Goal: Task Accomplishment & Management: Use online tool/utility

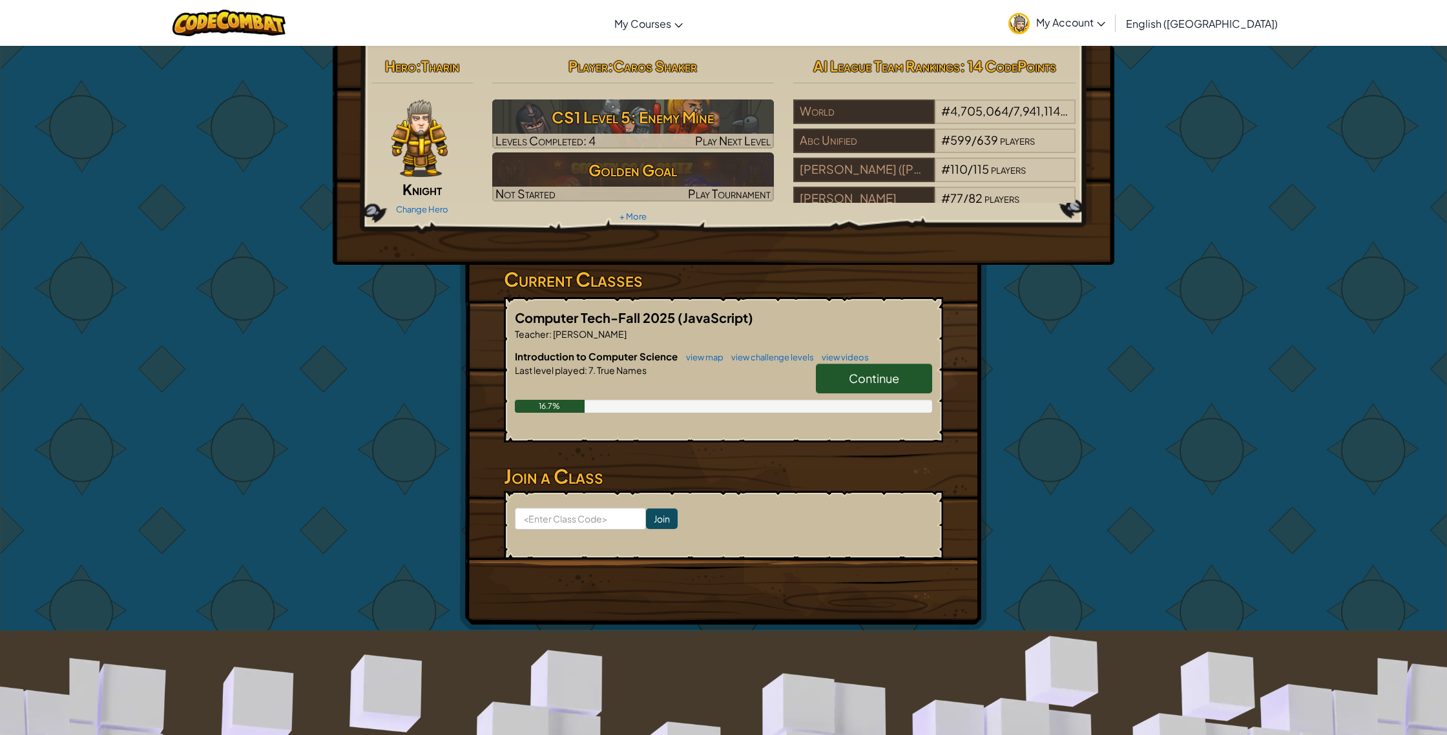
click at [866, 387] on link "Continue" at bounding box center [874, 379] width 116 height 30
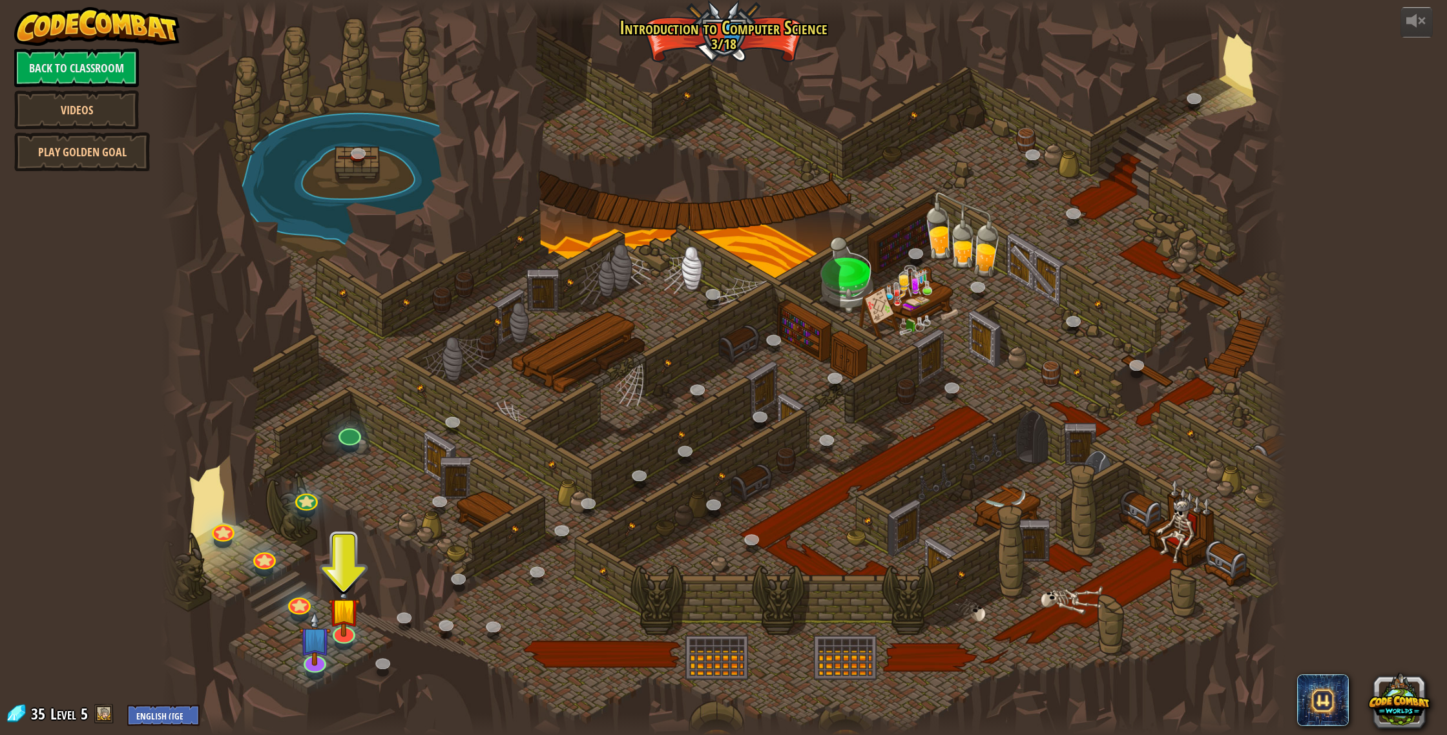
click at [303, 511] on div at bounding box center [306, 512] width 18 height 14
click at [306, 499] on link at bounding box center [304, 496] width 26 height 26
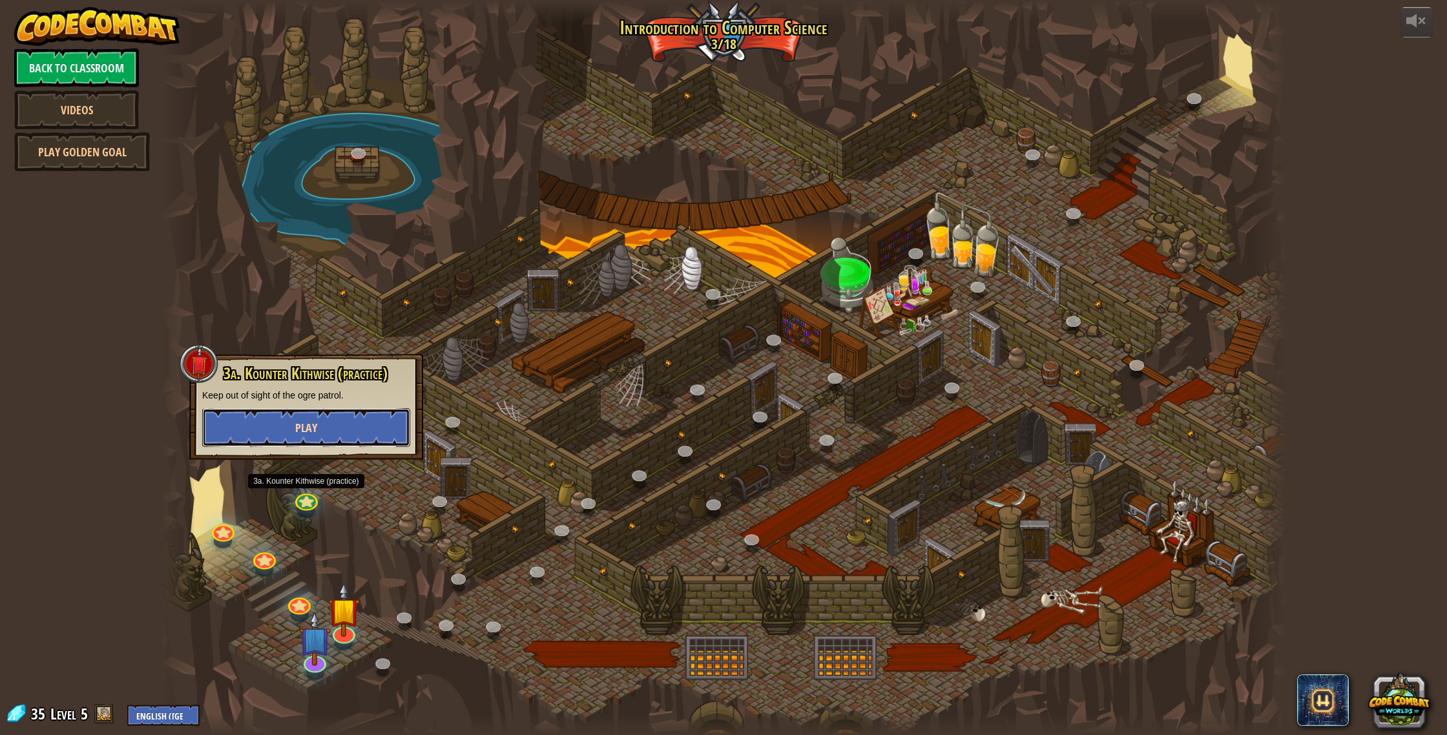
click at [366, 412] on button "Play" at bounding box center [306, 427] width 208 height 39
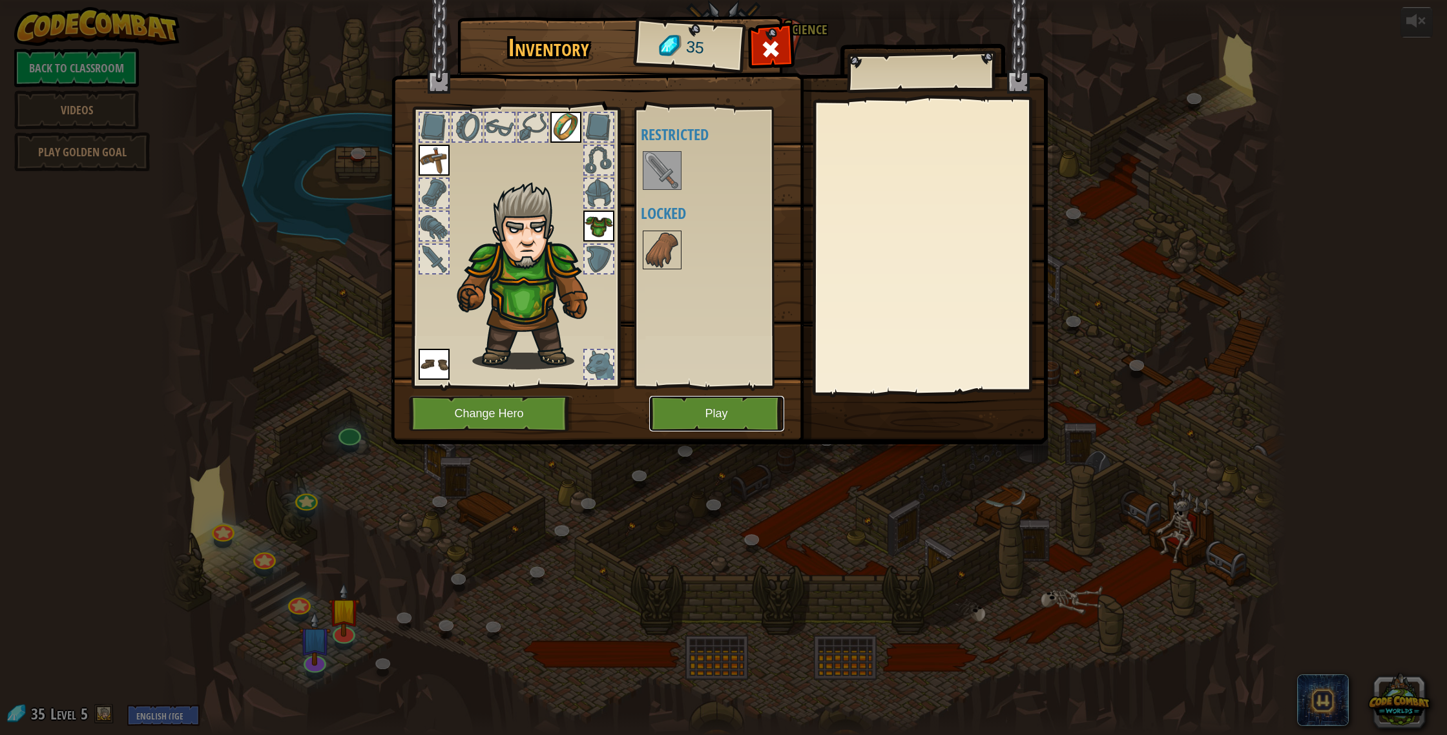
click at [678, 419] on button "Play" at bounding box center [716, 414] width 135 height 36
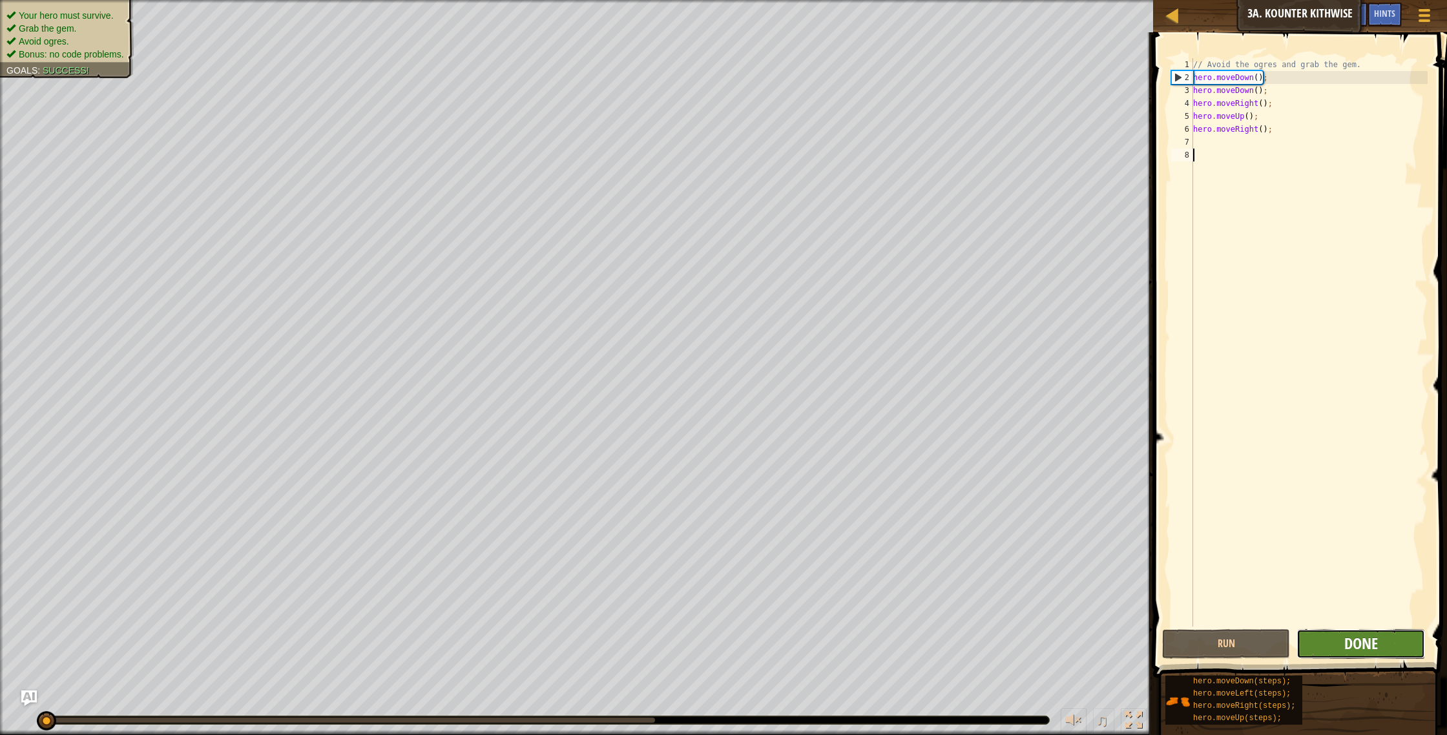
click at [1358, 652] on span "Done" at bounding box center [1361, 643] width 34 height 21
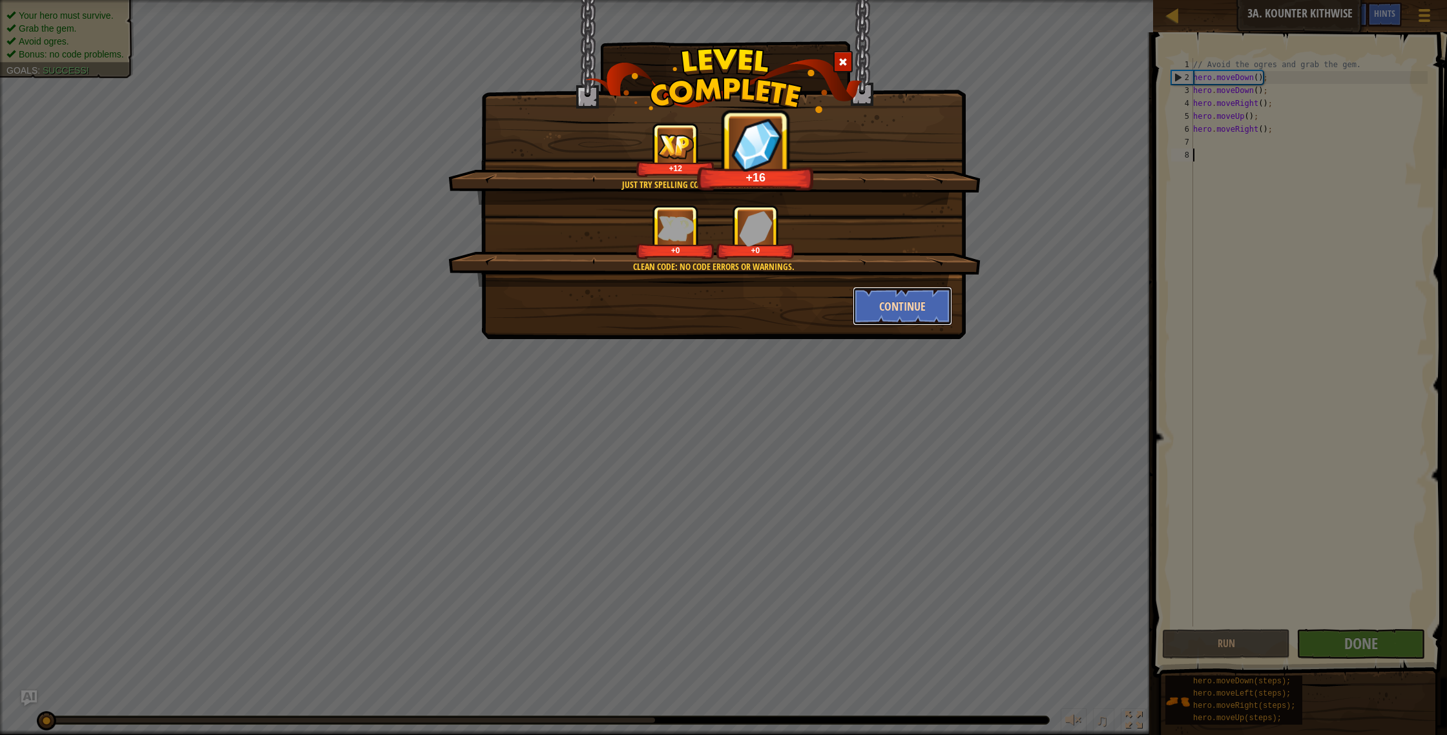
click at [878, 297] on button "Continue" at bounding box center [903, 306] width 100 height 39
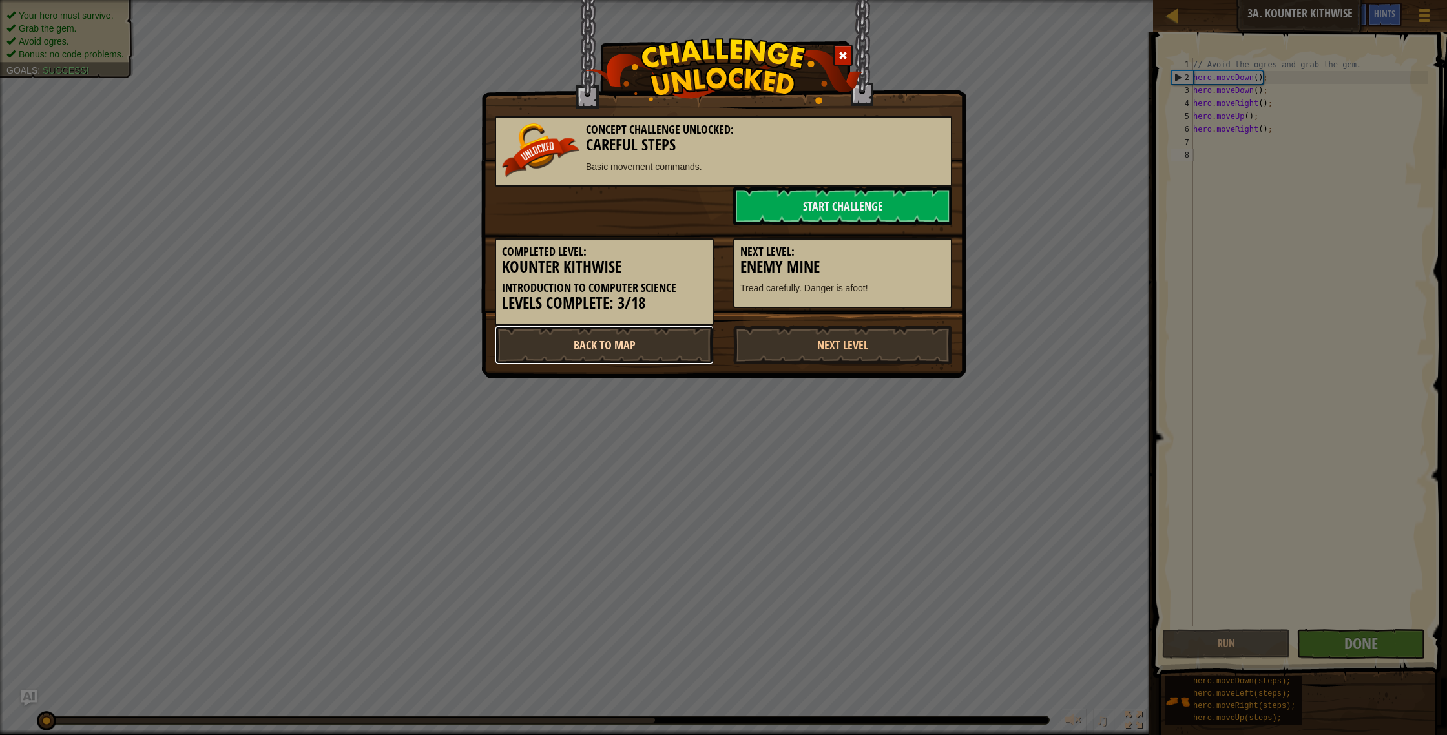
click at [671, 335] on link "Back to Map" at bounding box center [604, 345] width 219 height 39
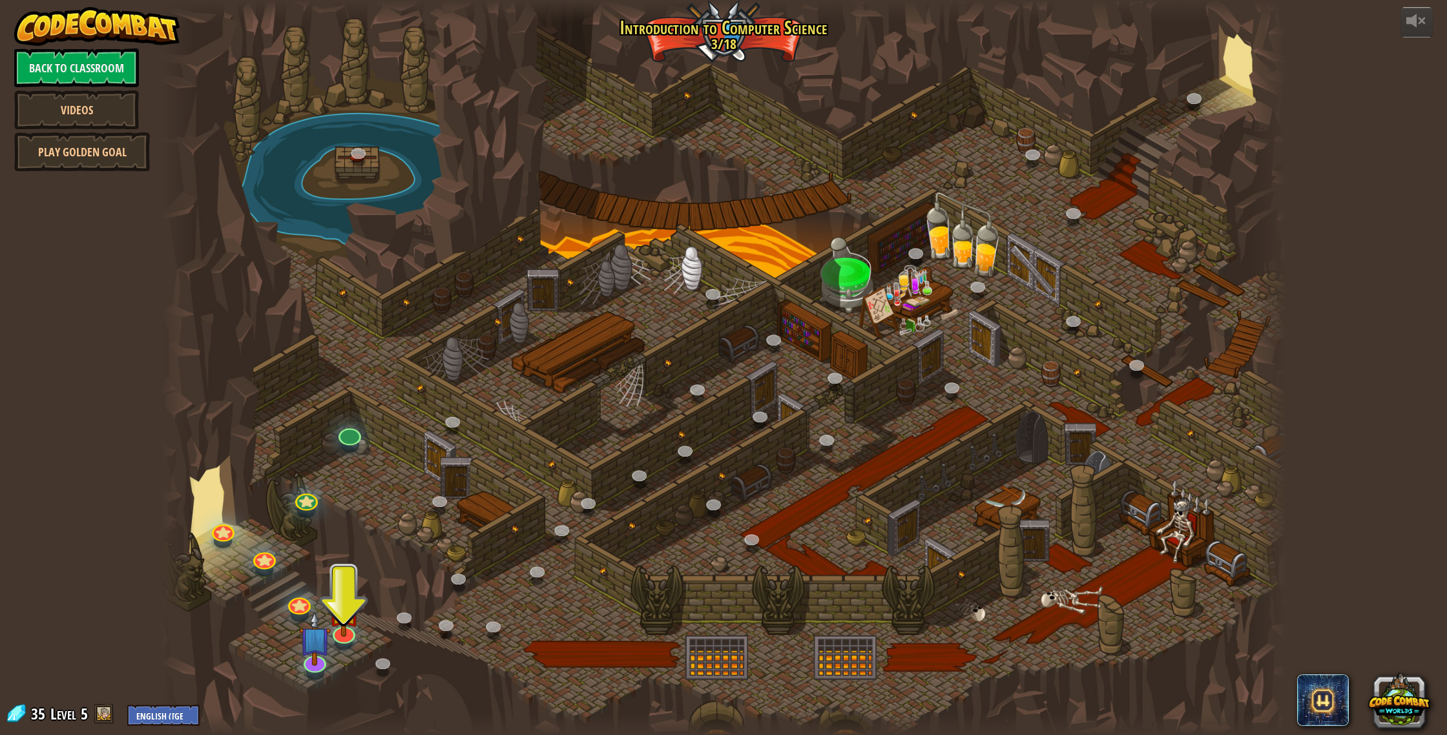
click at [343, 444] on div at bounding box center [350, 446] width 18 height 14
click at [354, 433] on link at bounding box center [347, 430] width 26 height 26
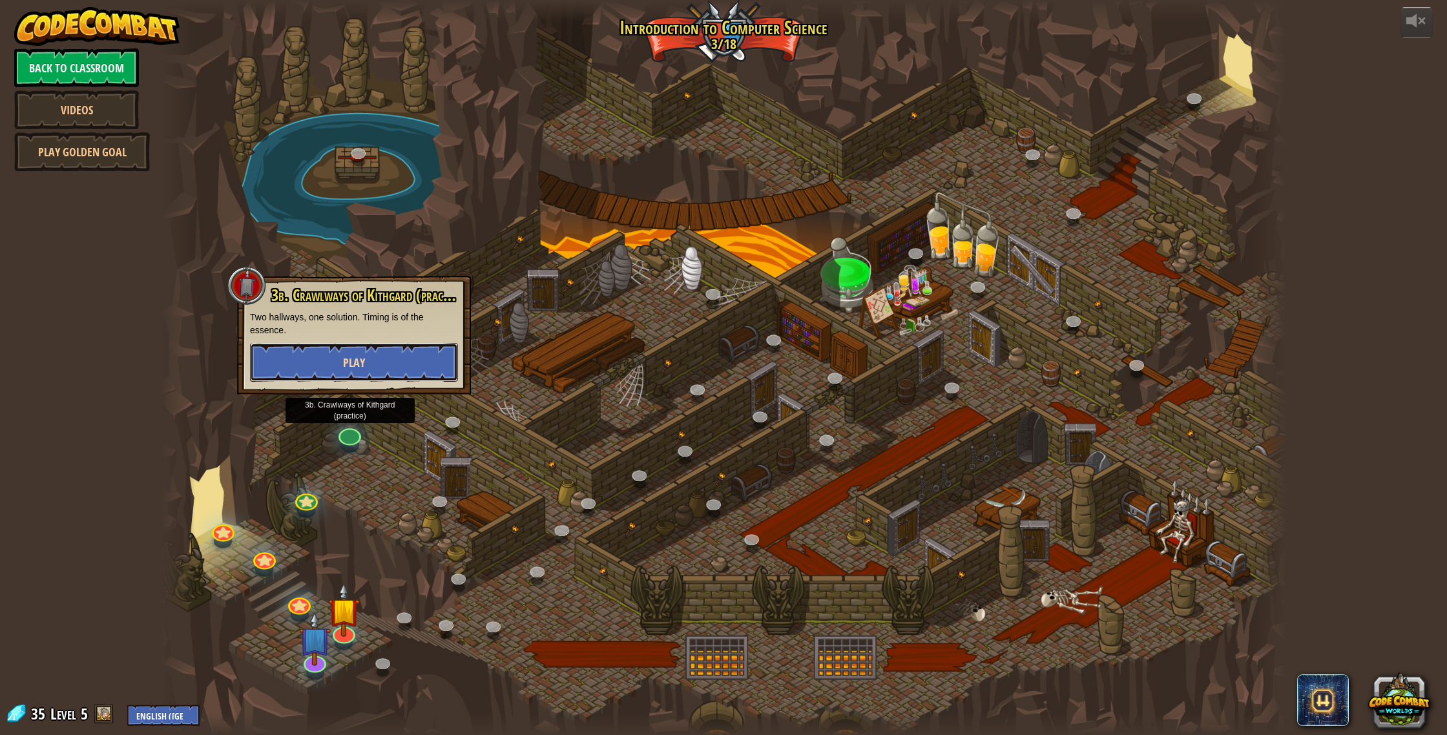
click at [346, 377] on button "Play" at bounding box center [354, 362] width 208 height 39
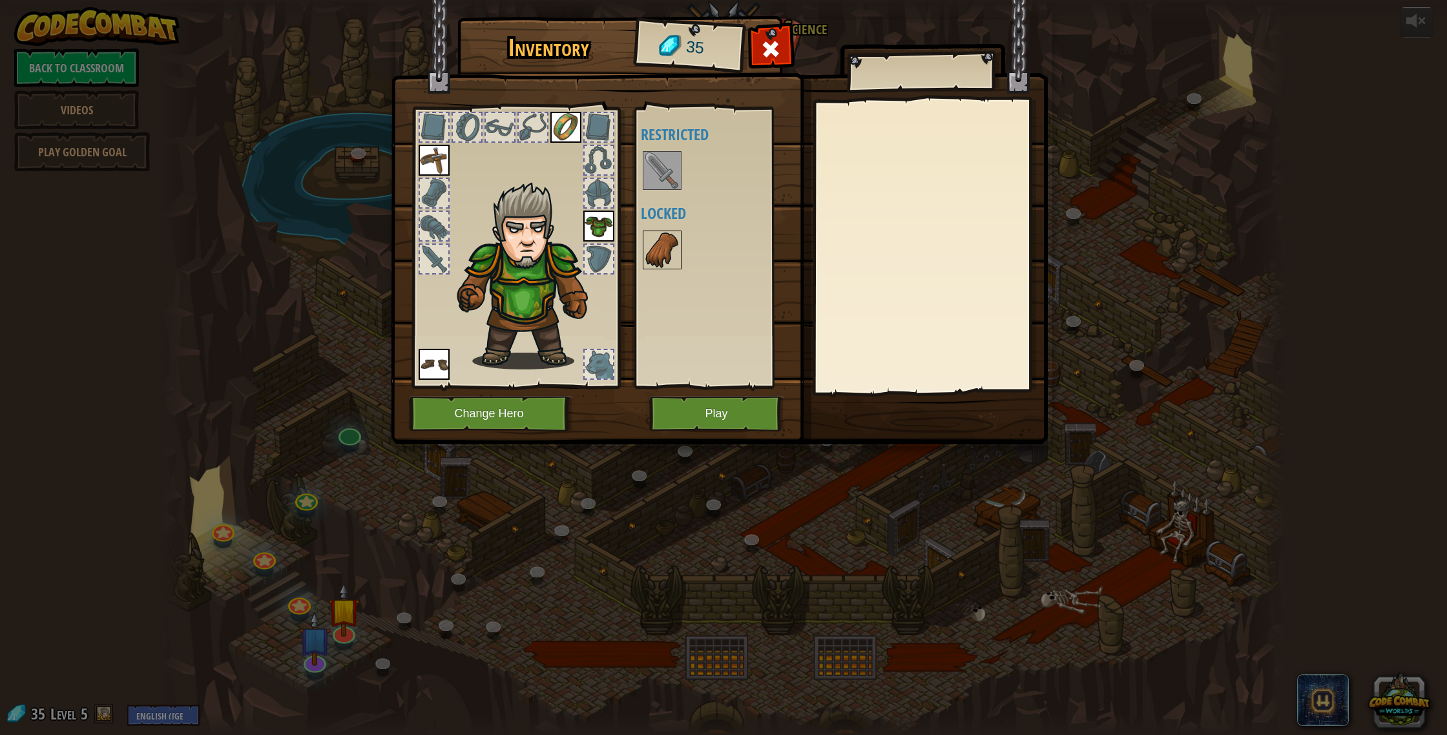
click at [660, 231] on div at bounding box center [662, 250] width 39 height 39
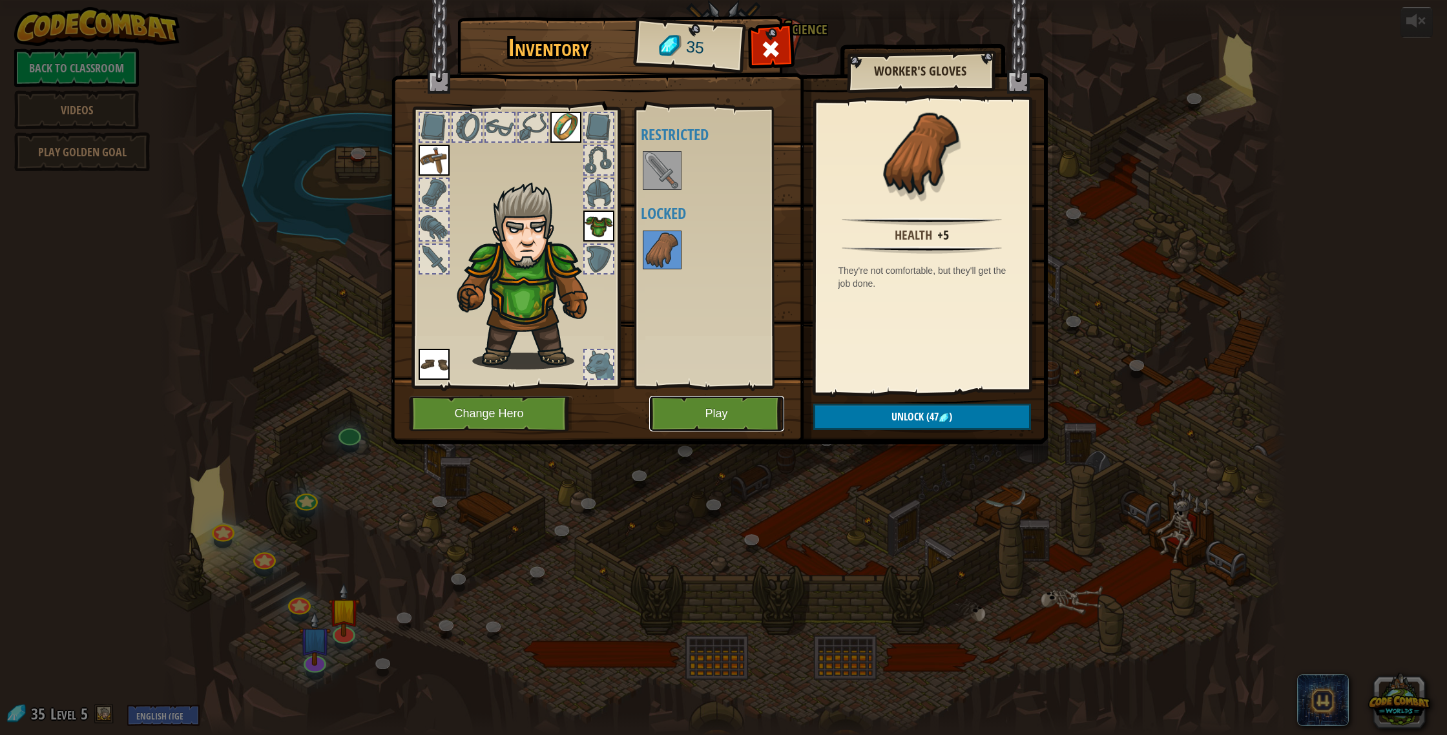
click at [735, 408] on button "Play" at bounding box center [716, 414] width 135 height 36
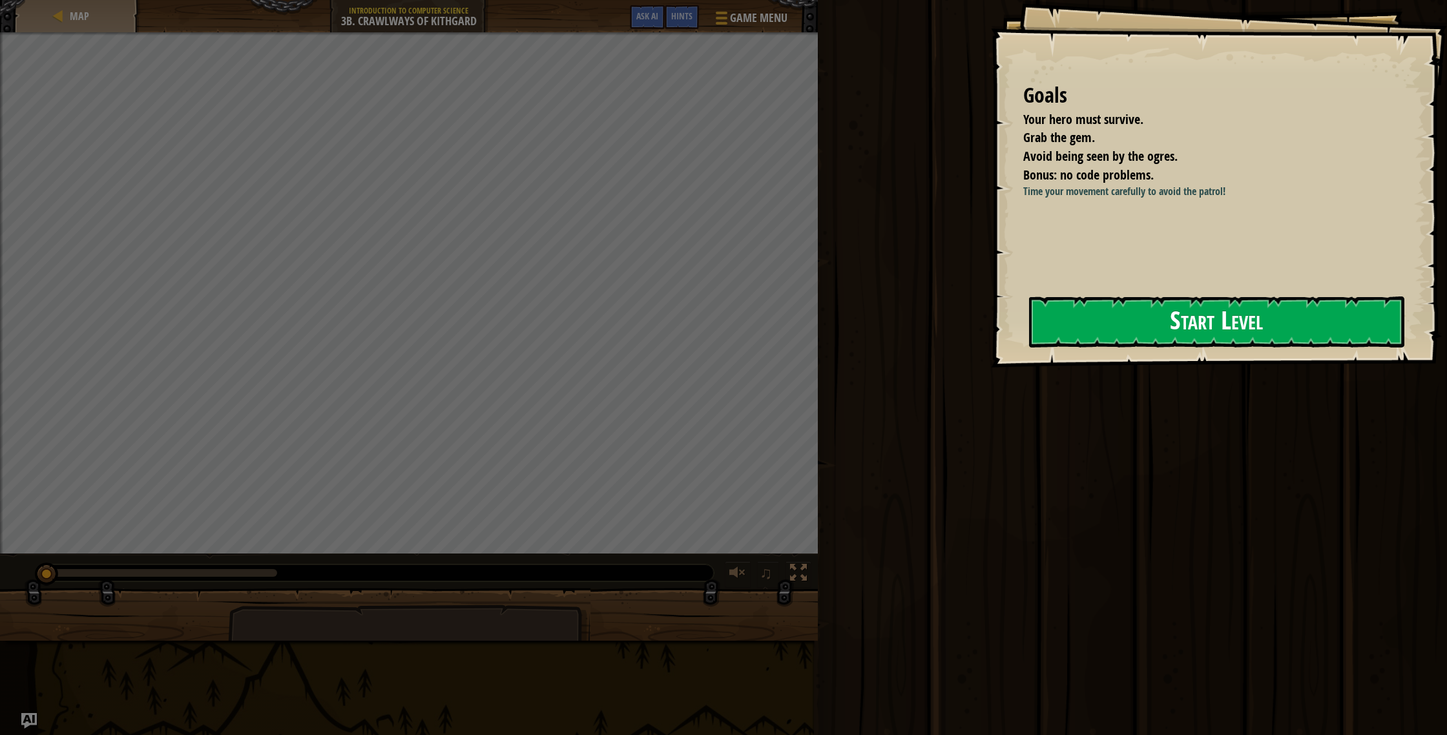
click at [1123, 310] on button "Start Level" at bounding box center [1216, 322] width 375 height 51
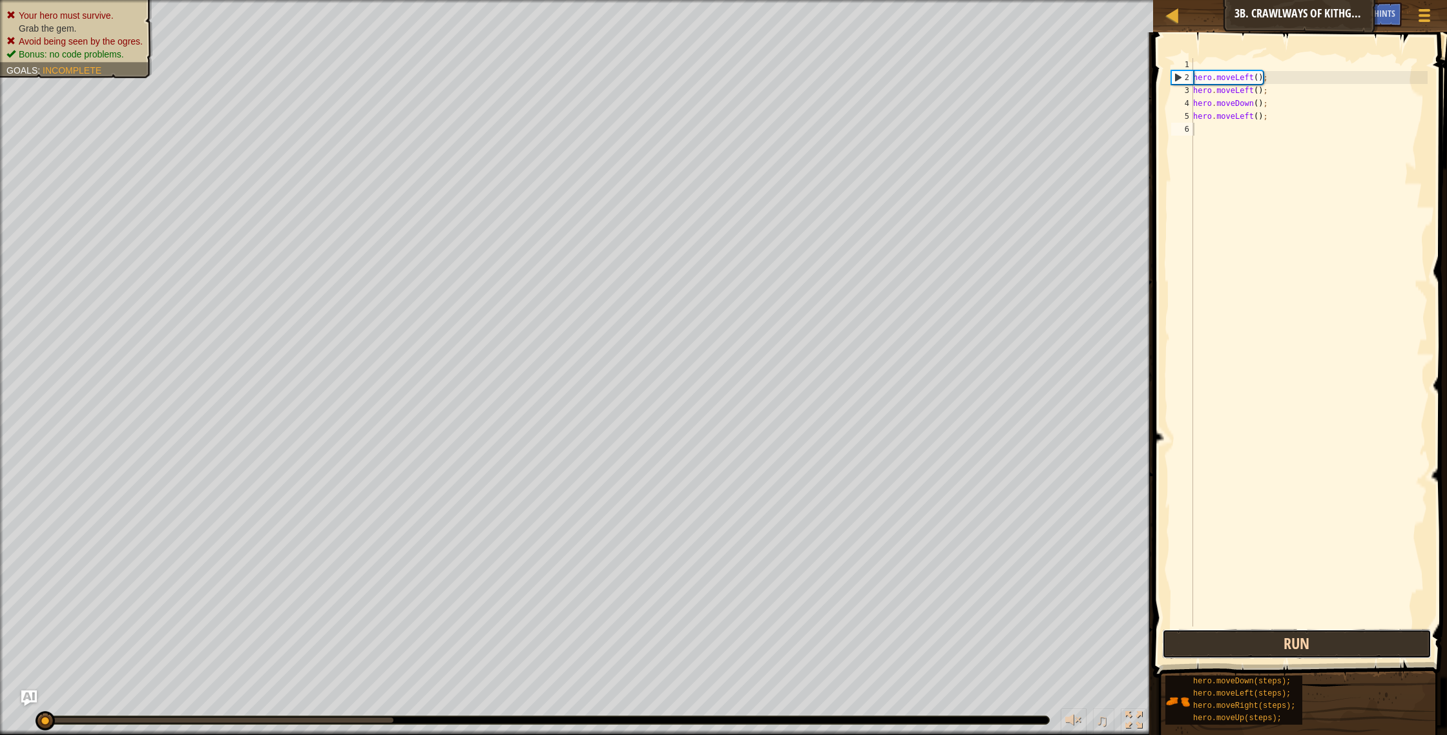
click at [1377, 634] on button "Run" at bounding box center [1297, 644] width 270 height 30
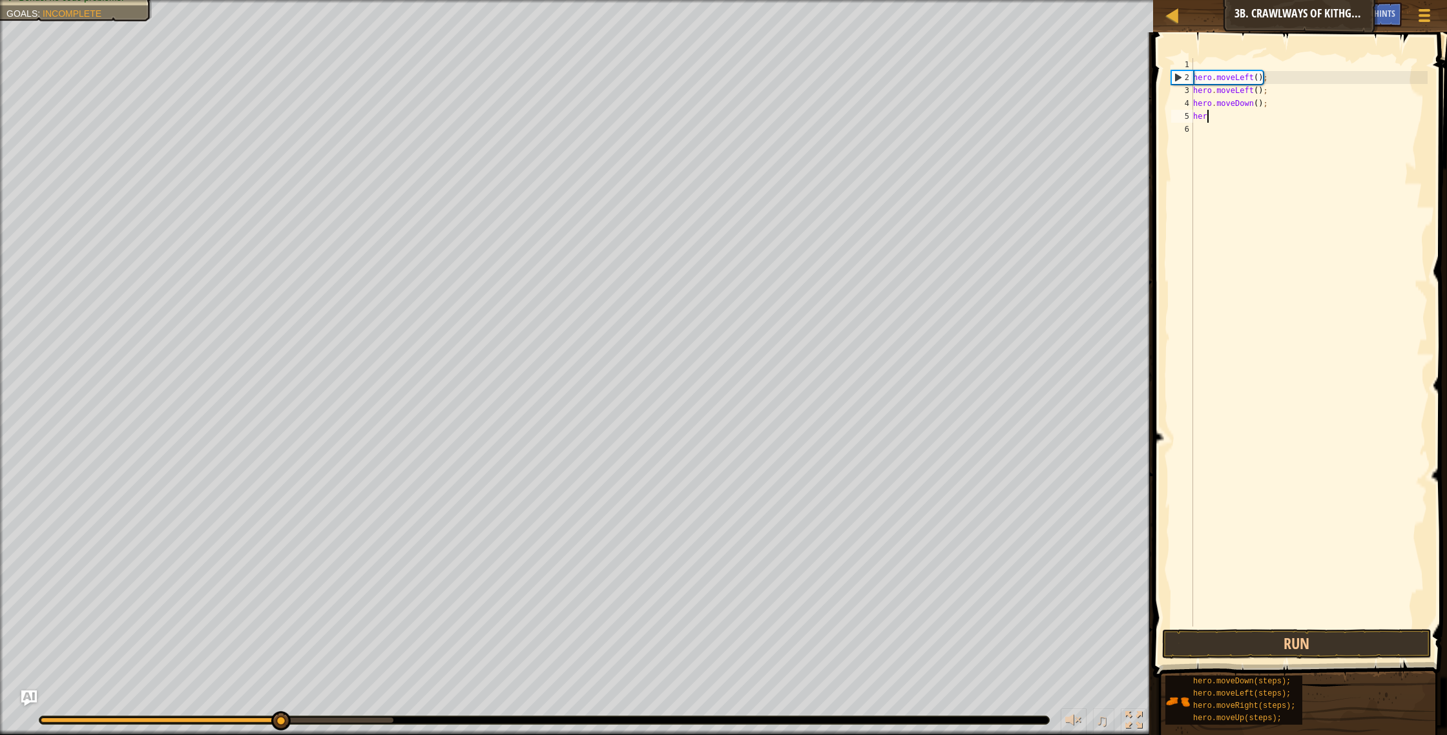
type textarea "h"
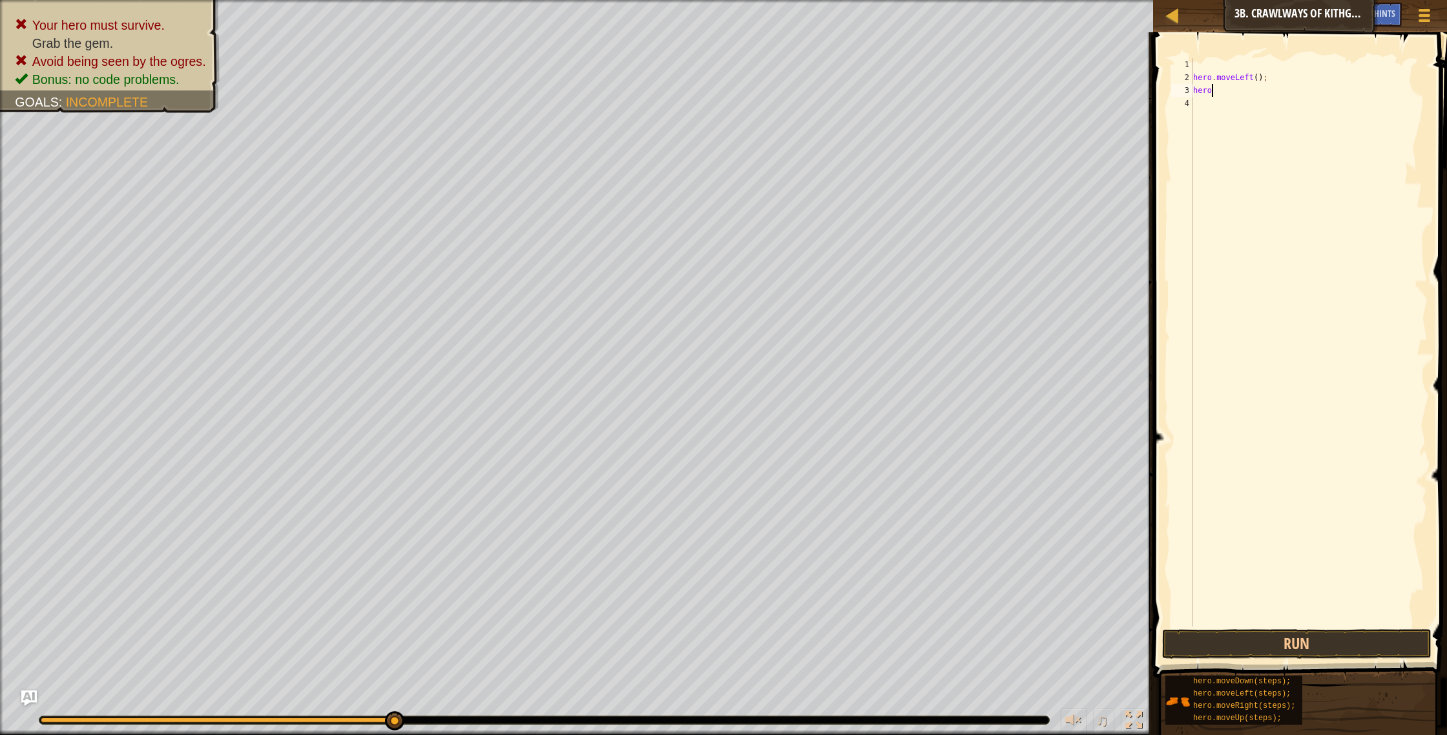
type textarea "h"
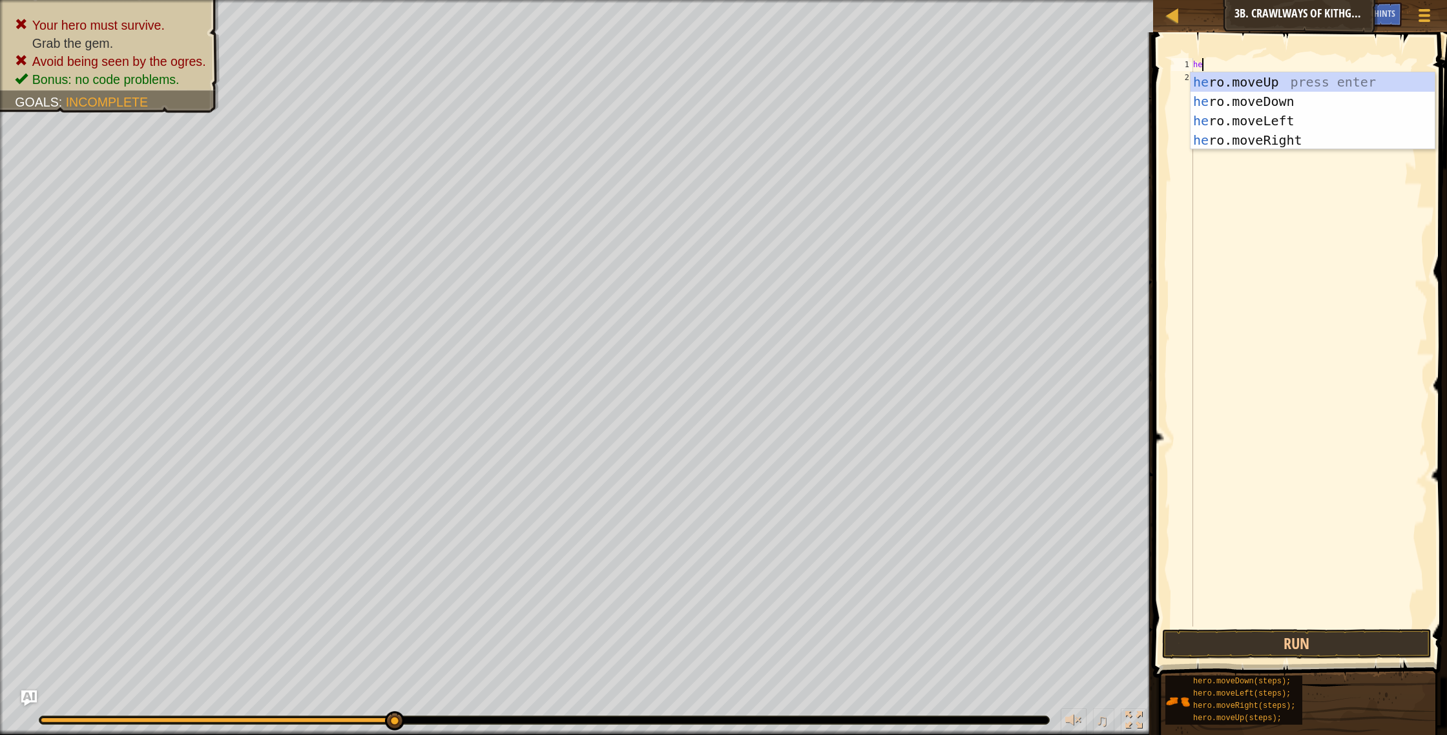
type textarea "her"
click at [1313, 108] on div "her o.moveUp press enter her o.moveDown press enter her o.moveLeft press enter …" at bounding box center [1313, 130] width 244 height 116
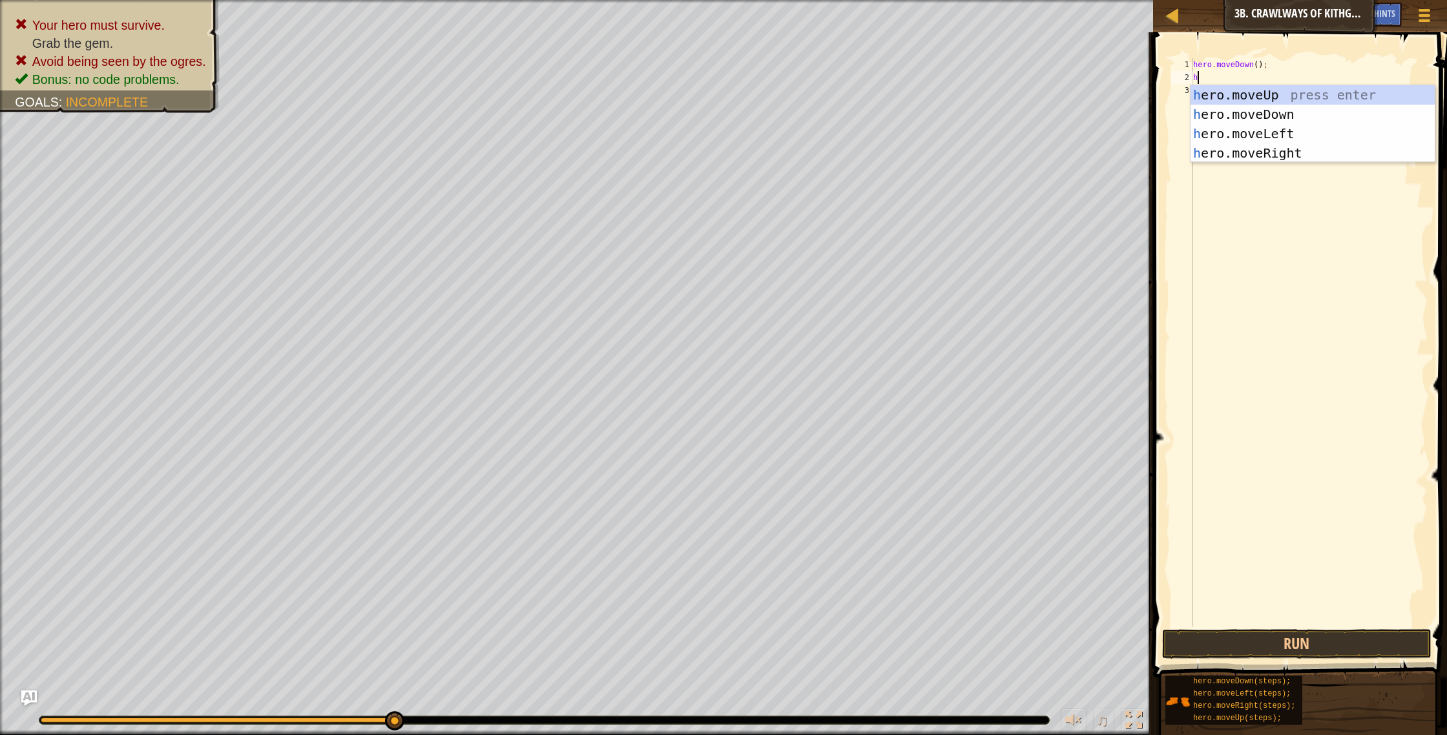
type textarea "her"
click at [1308, 116] on div "her o.moveUp press enter her o.moveDown press enter her o.moveLeft press enter …" at bounding box center [1313, 143] width 244 height 116
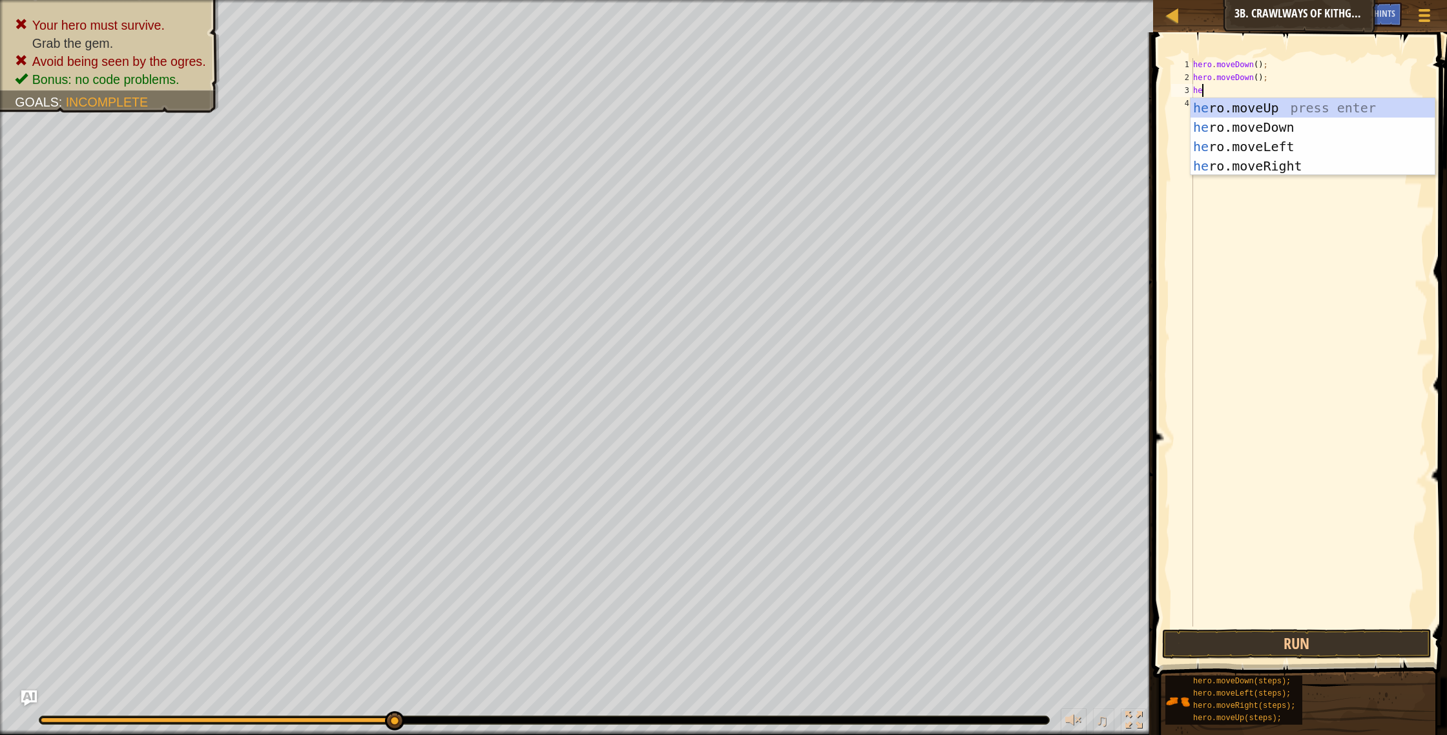
type textarea "her"
click at [1247, 127] on div "her o.moveUp press enter her o.moveDown press enter her o.moveLeft press enter …" at bounding box center [1313, 156] width 244 height 116
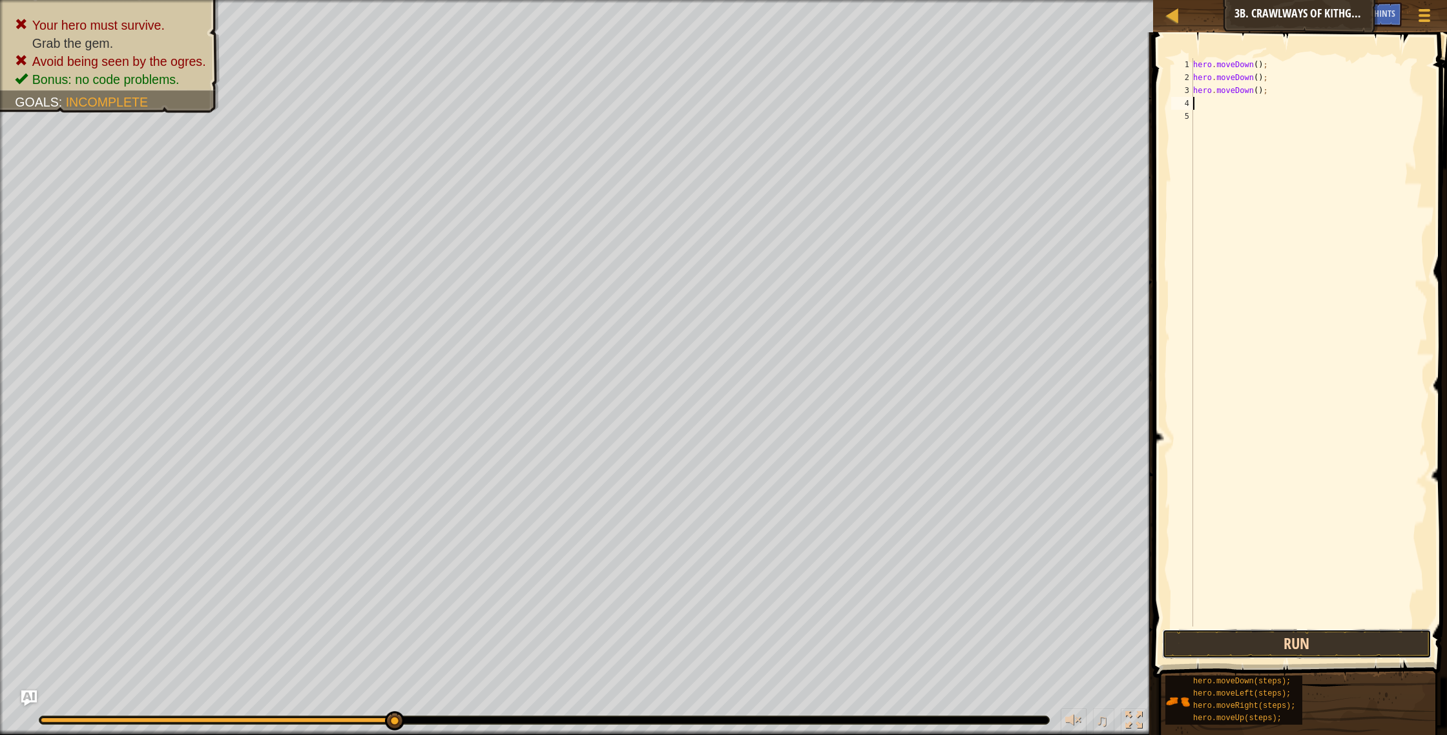
click at [1251, 655] on button "Run" at bounding box center [1297, 644] width 270 height 30
type textarea "h"
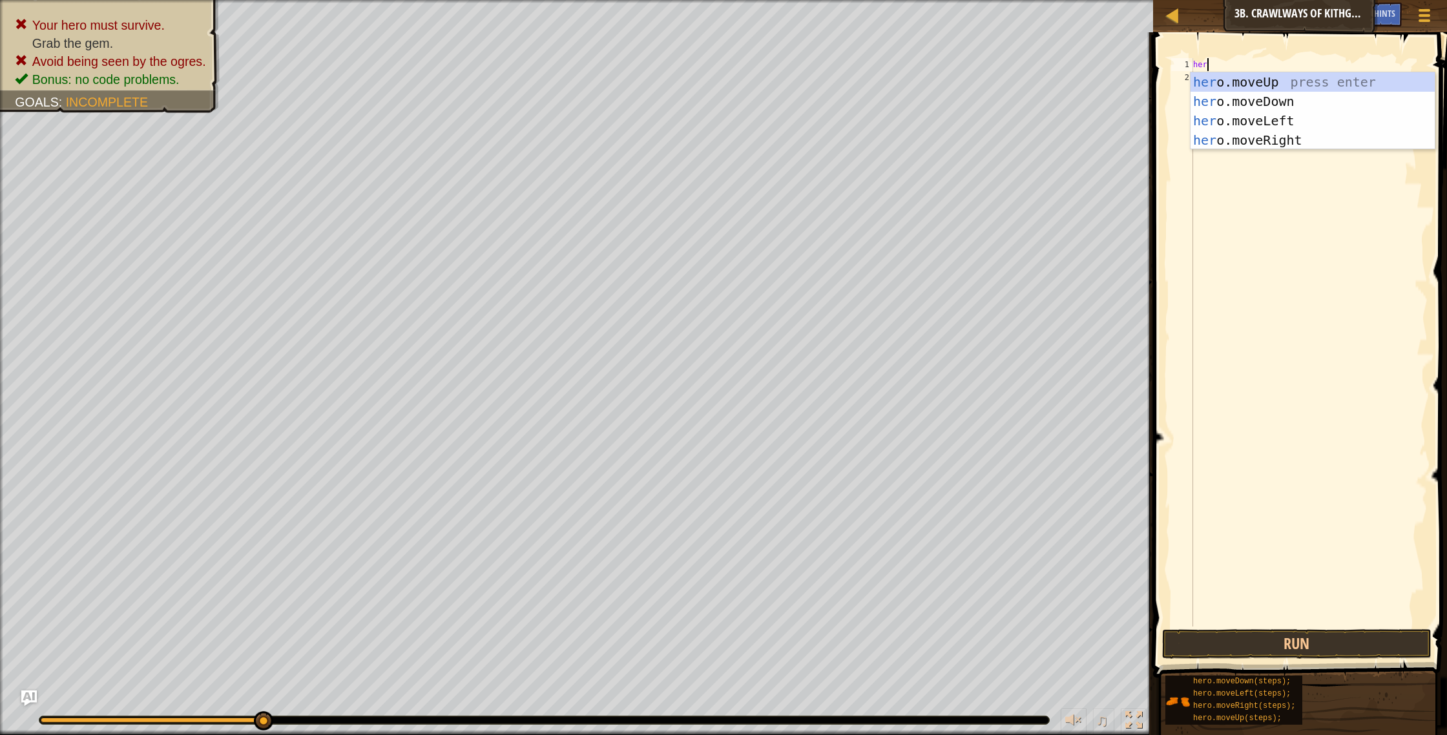
scroll to position [6, 1]
click at [1296, 0] on body "Map Introduction to Computer Science 3b. Crawlways of Kithgard Game Menu Done H…" at bounding box center [723, 0] width 1447 height 0
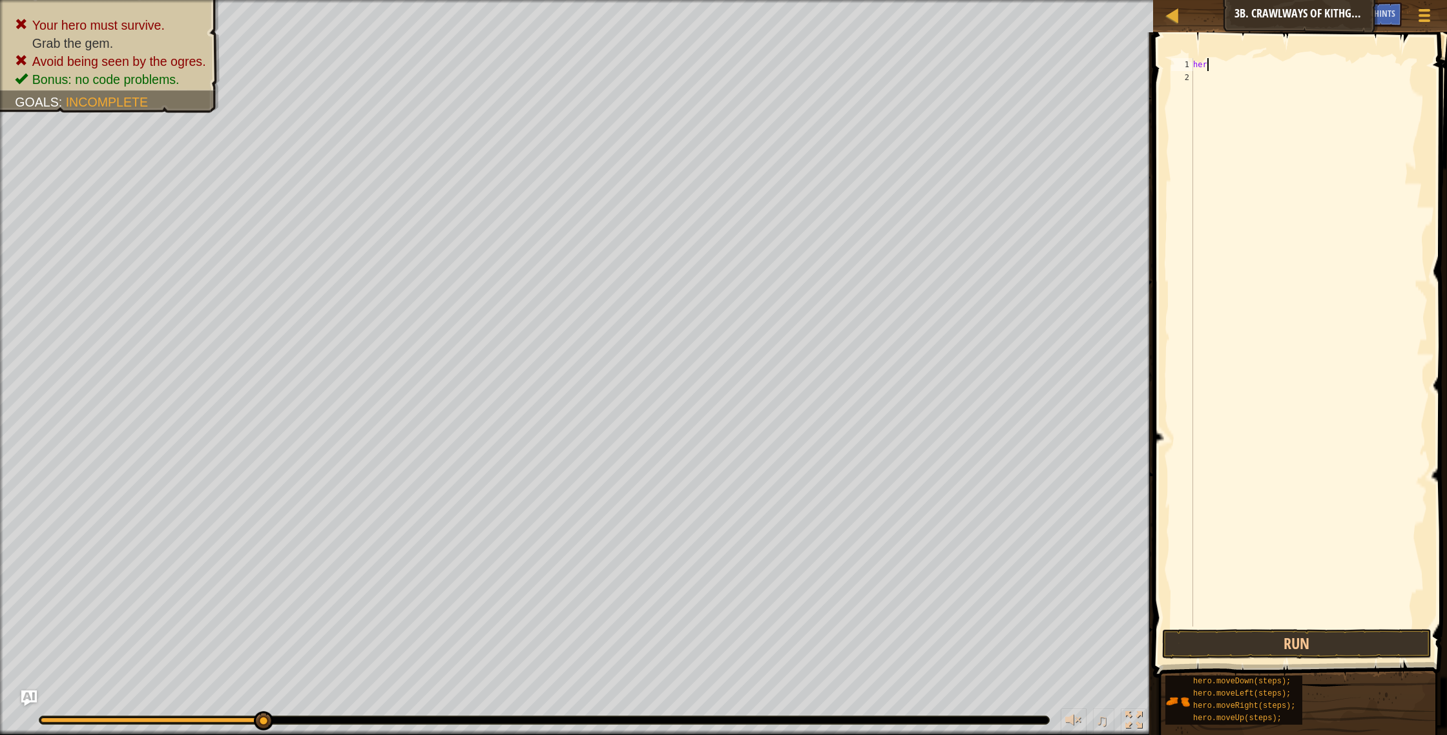
click at [1253, 70] on div "her" at bounding box center [1309, 355] width 237 height 594
type textarea "hero"
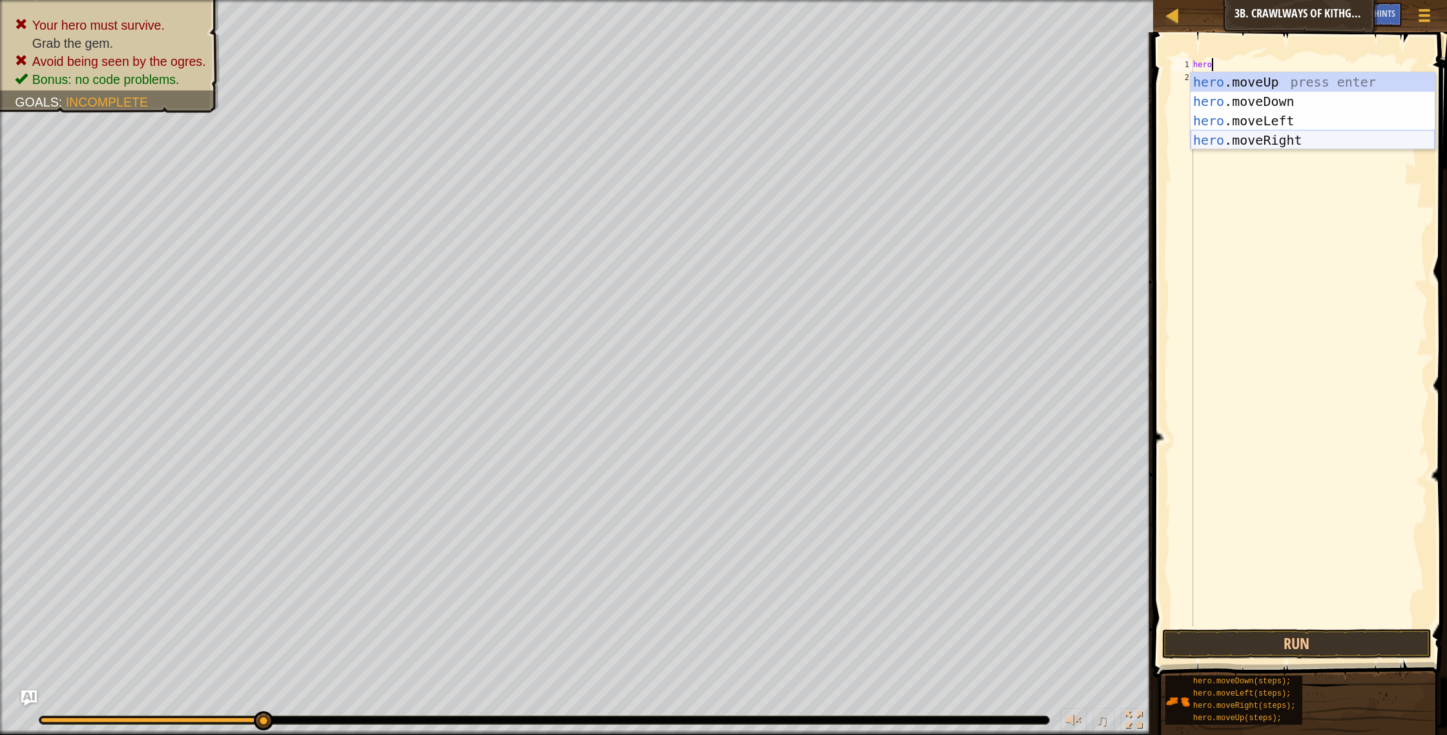
click at [1264, 136] on div "hero .moveUp press enter hero .moveDown press enter hero .moveLeft press enter …" at bounding box center [1313, 130] width 244 height 116
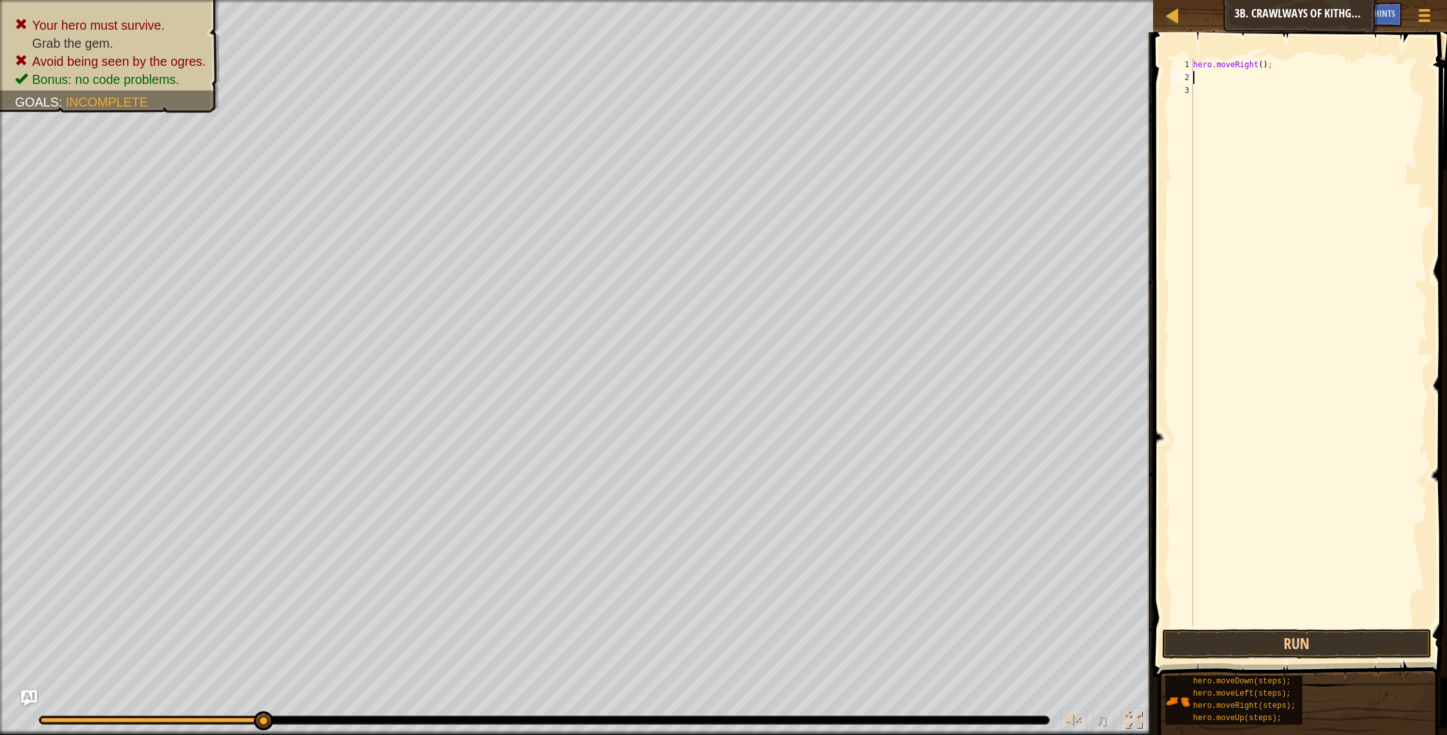
scroll to position [6, 0]
type textarea "her"
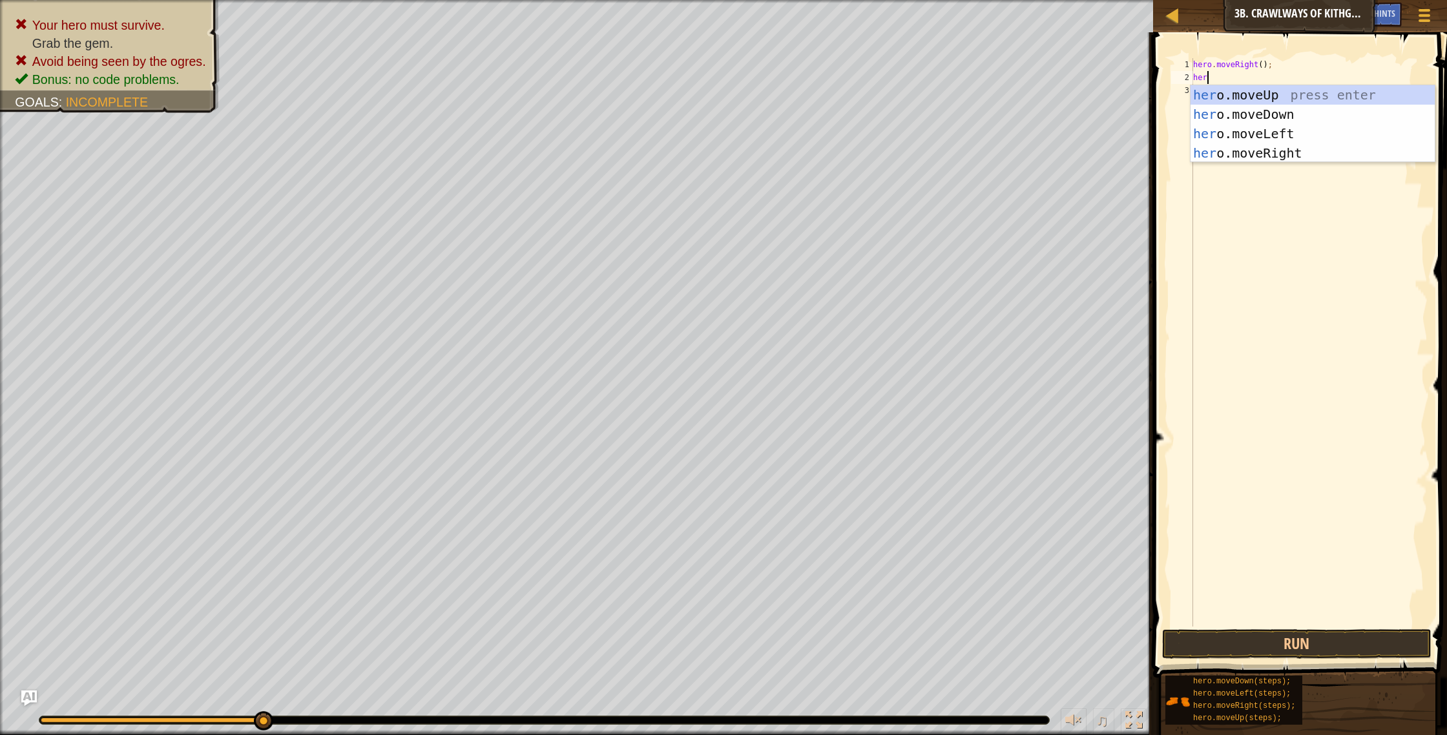
scroll to position [6, 1]
click at [1285, 155] on div "her o.moveUp press enter her o.moveDown press enter her o.moveLeft press enter …" at bounding box center [1313, 143] width 244 height 116
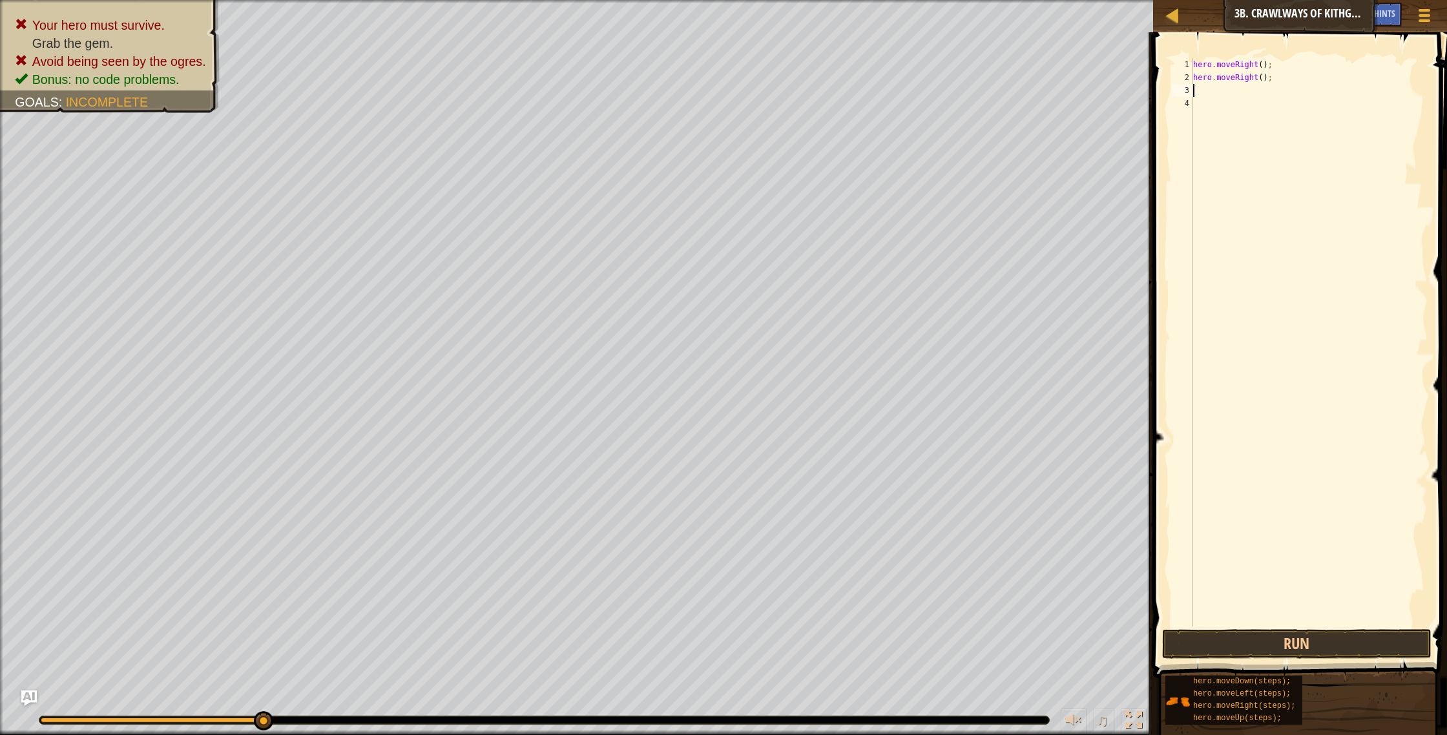
scroll to position [6, 0]
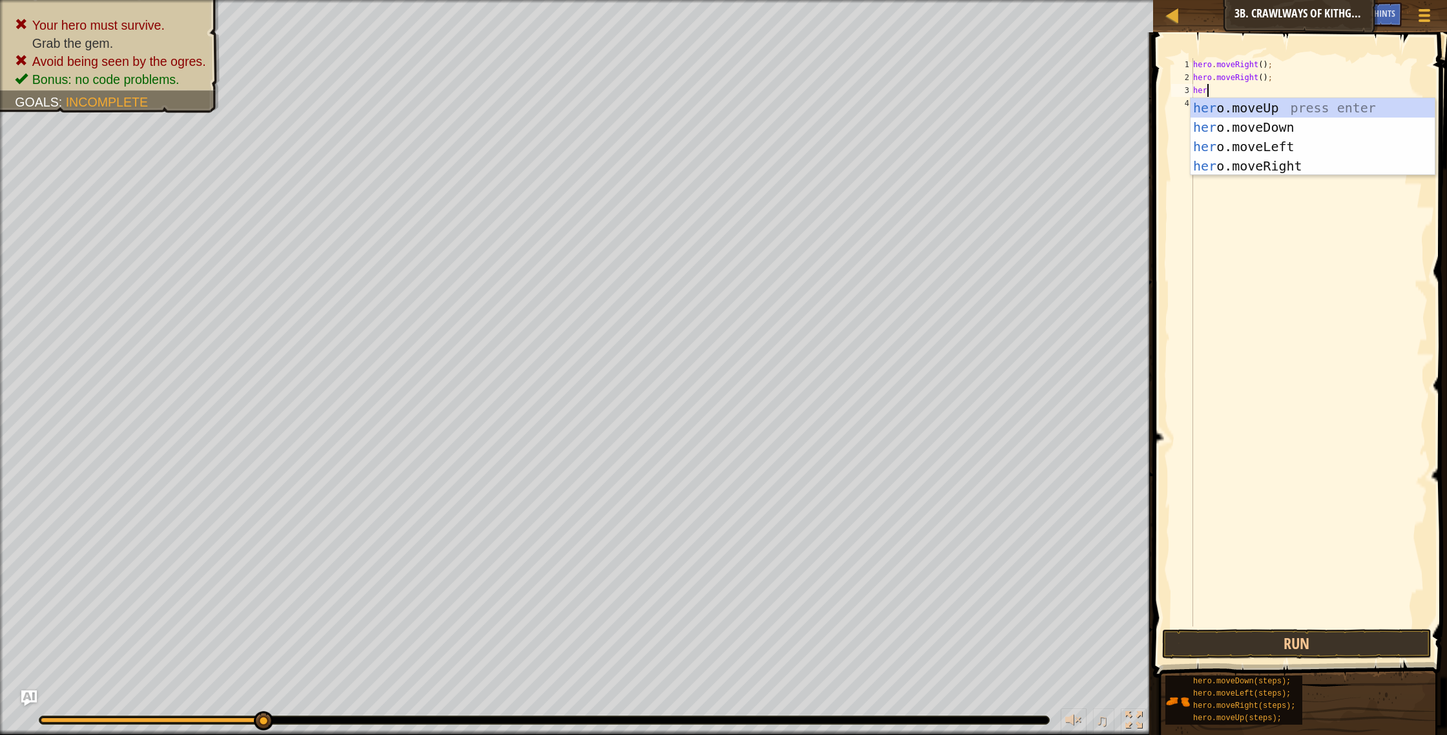
type textarea "hero"
click at [1299, 169] on div "hero .moveUp press enter hero .moveDown press enter hero .moveLeft press enter …" at bounding box center [1313, 156] width 244 height 116
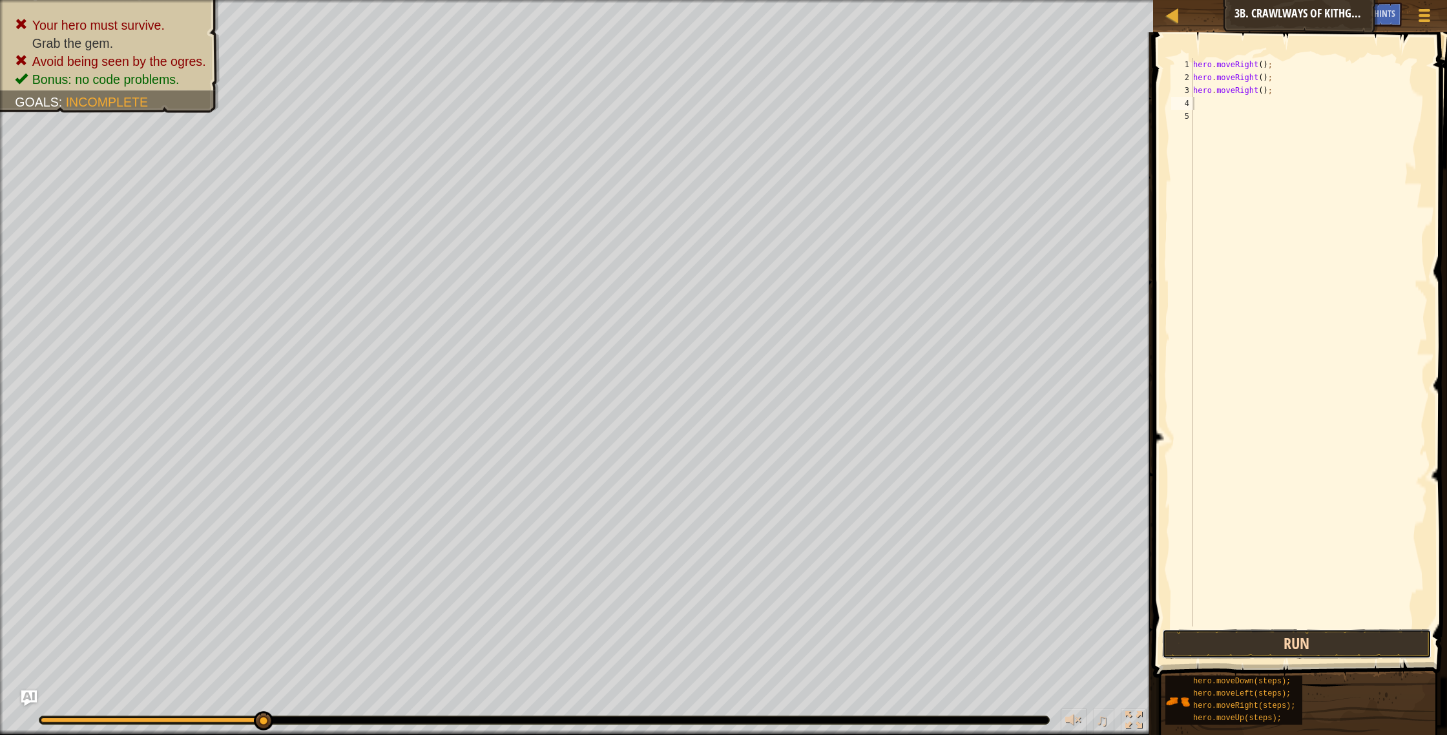
click at [1275, 632] on button "Run" at bounding box center [1297, 644] width 270 height 30
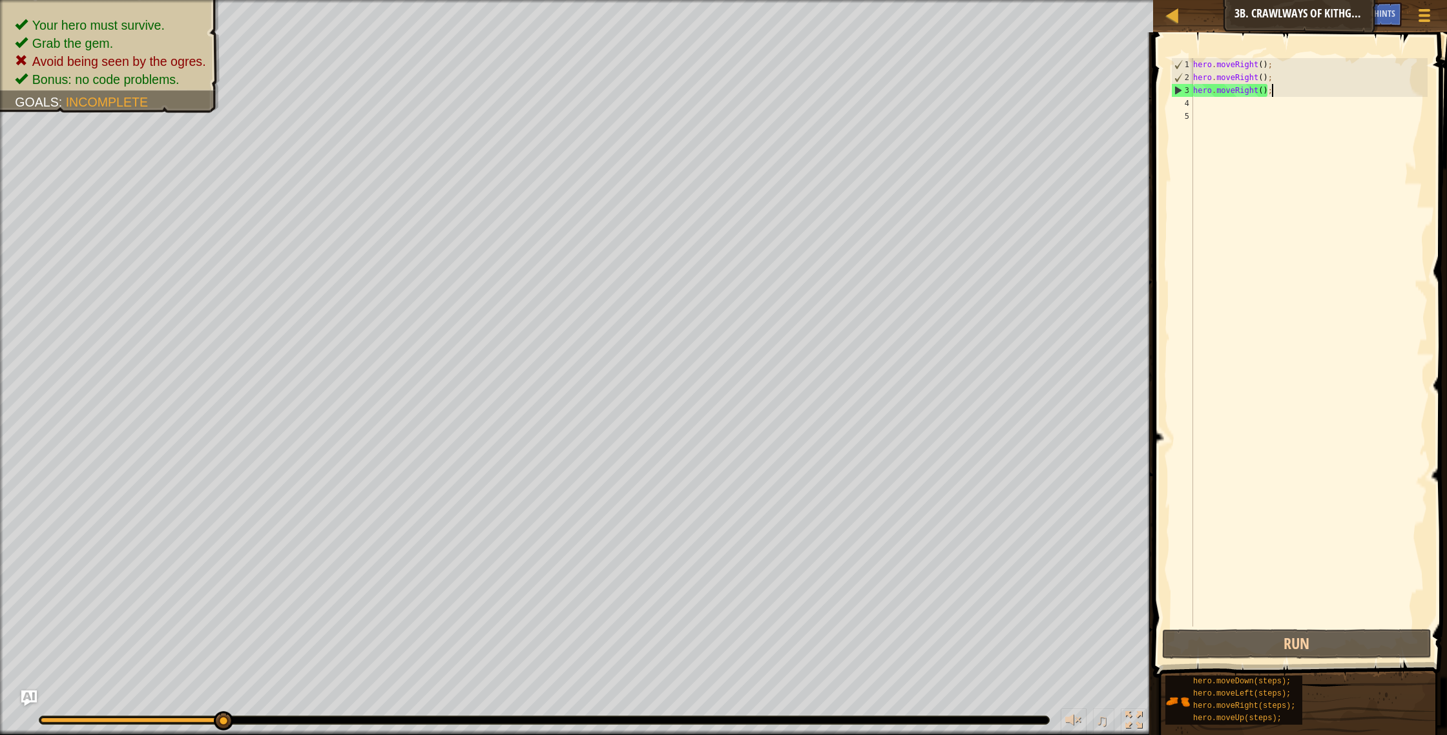
click at [1327, 88] on div "hero . moveRight ( ) ; hero . moveRight ( ) ; hero . moveRight ( ) ;" at bounding box center [1309, 355] width 237 height 594
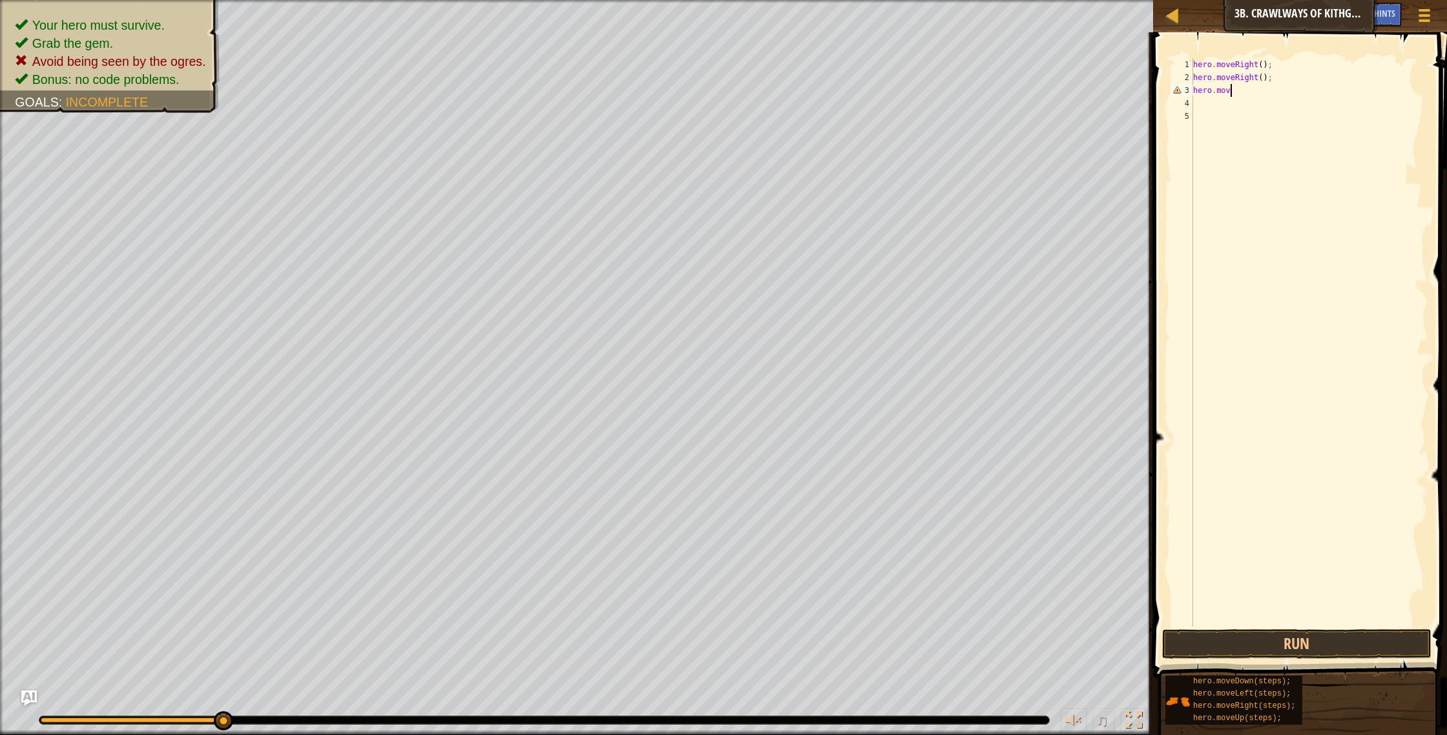
scroll to position [6, 3]
type textarea "hero.move"
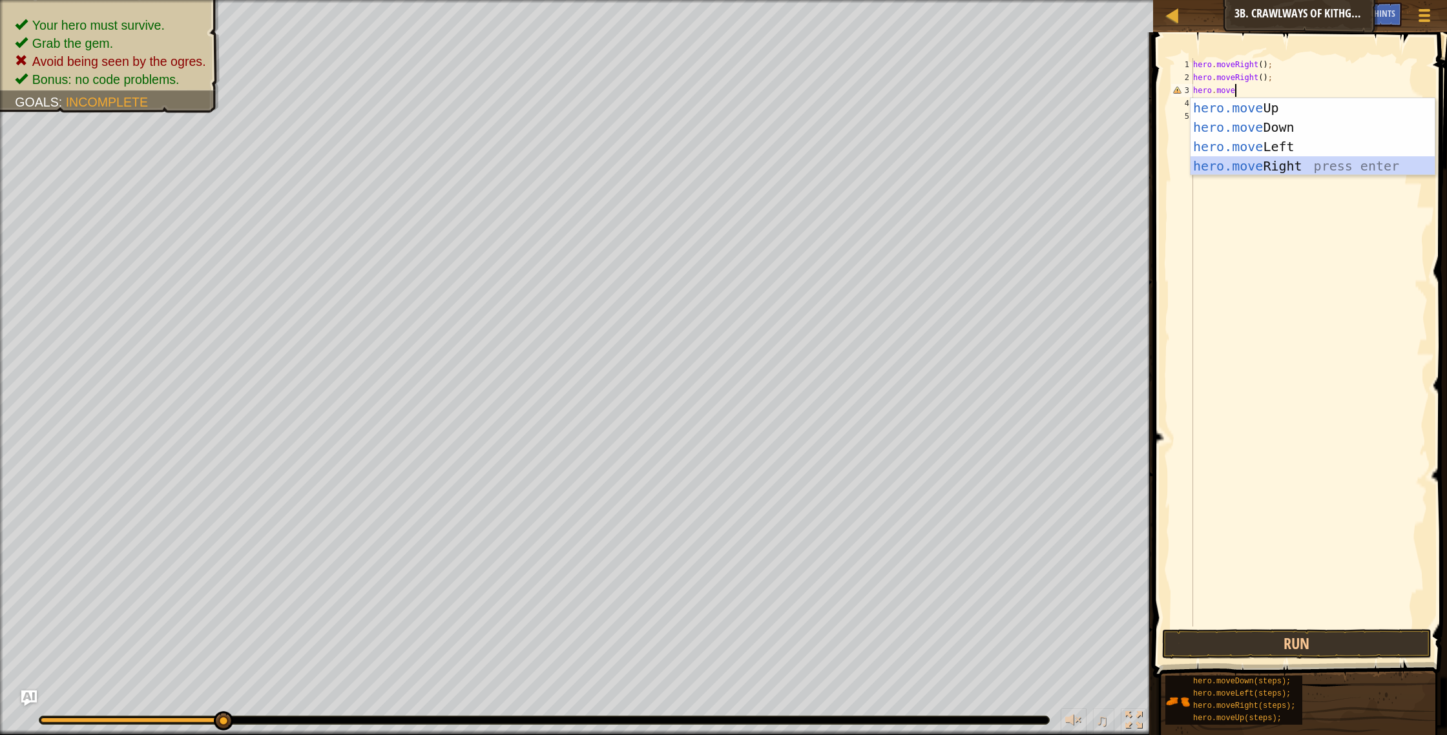
click at [1330, 163] on div "hero.move Up press enter hero.move Down press enter hero.move Left press enter …" at bounding box center [1313, 156] width 244 height 116
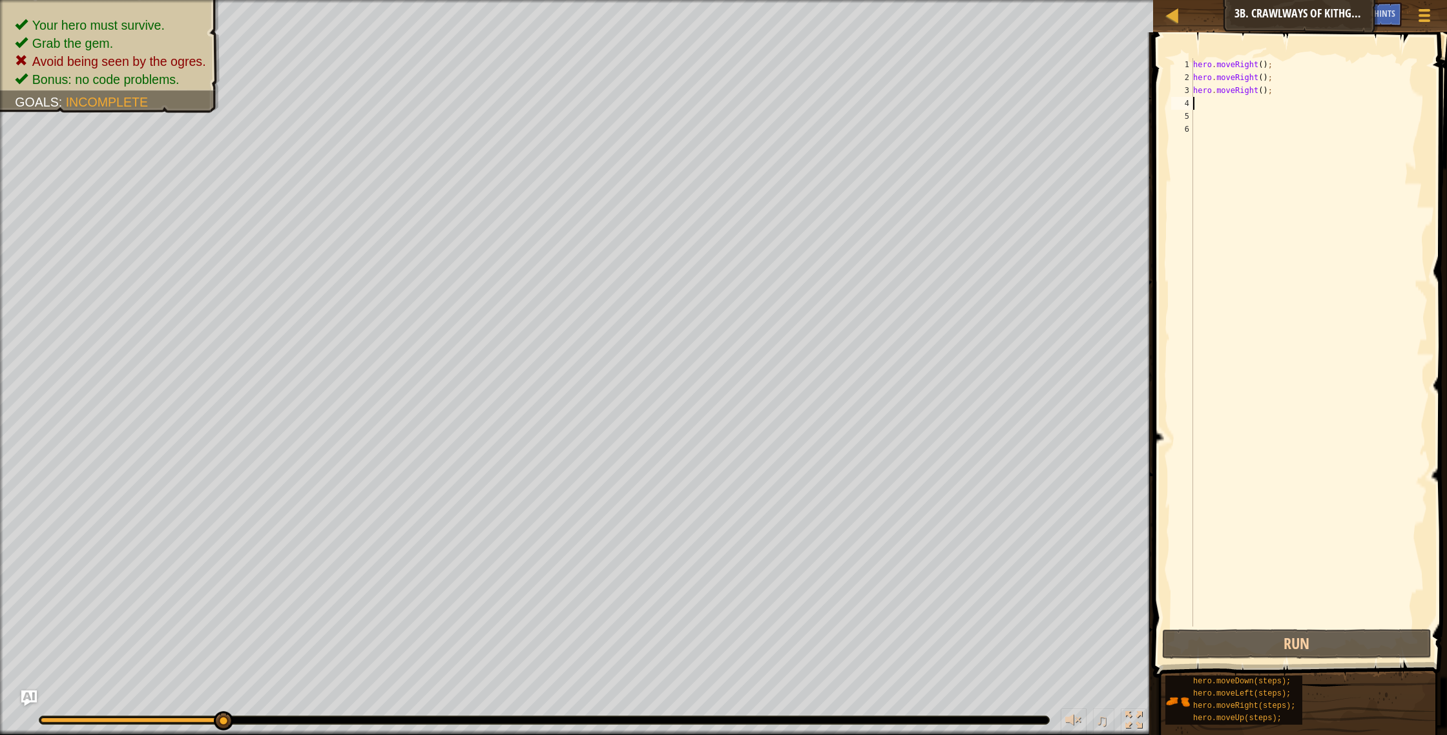
click at [1282, 83] on div "hero . moveRight ( ) ; hero . moveRight ( ) ; hero . moveRight ( ) ;" at bounding box center [1309, 355] width 237 height 594
type textarea "hero.moveRight();"
click at [1284, 98] on div "hero . moveRight ( ) ; hero . moveRight ( ) ; hero . moveRight ( ) ;" at bounding box center [1309, 355] width 237 height 594
click at [1275, 93] on div "hero . moveRight ( ) ; hero . moveRight ( ) ; hero . moveRight ( ) ;" at bounding box center [1309, 355] width 237 height 594
type textarea "hero.movel"
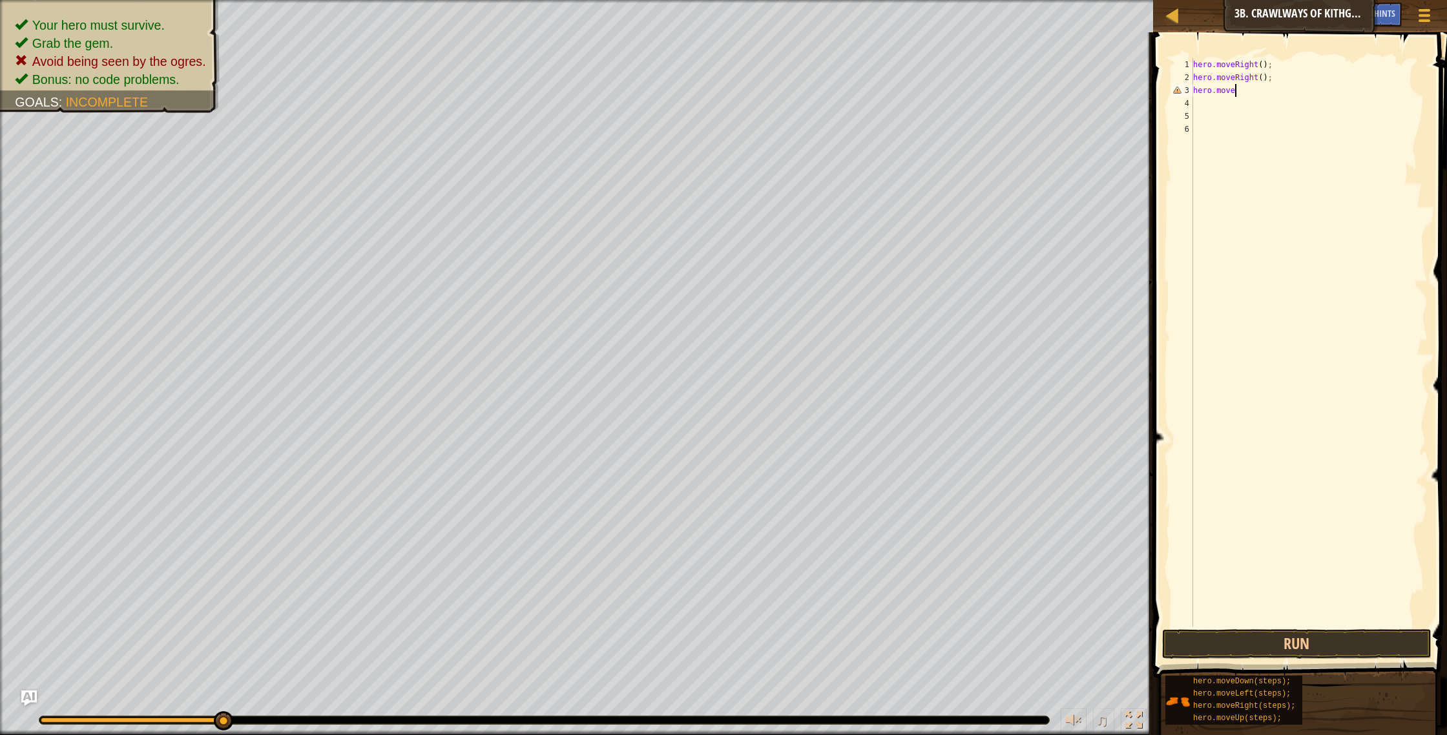
scroll to position [6, 3]
click at [1269, 110] on div "hero.moveL eft press enter" at bounding box center [1313, 127] width 244 height 58
click at [1276, 642] on button "Run" at bounding box center [1297, 644] width 270 height 30
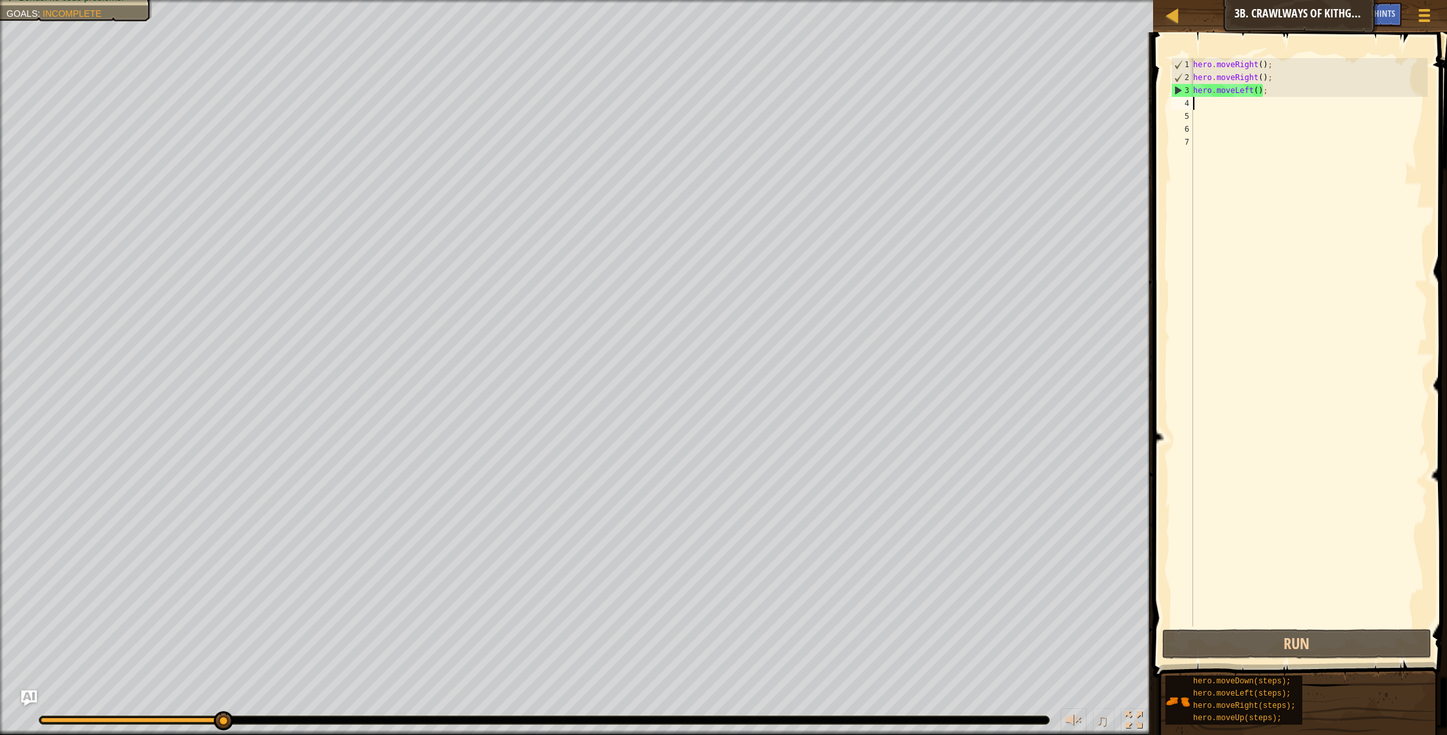
click at [1318, 90] on div "hero . moveRight ( ) ; hero . moveRight ( ) ; hero . moveLeft ( ) ;" at bounding box center [1309, 355] width 237 height 594
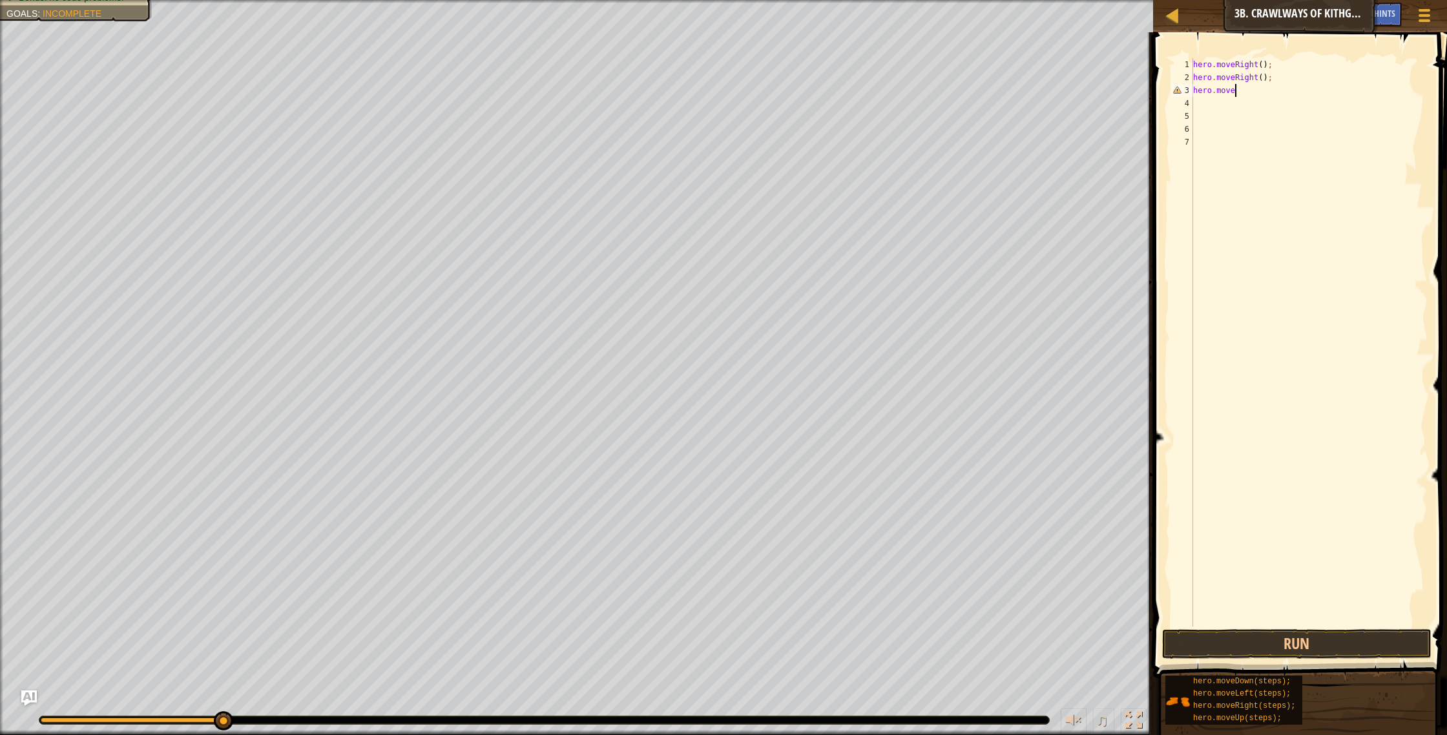
type textarea "hero.moved"
click at [1321, 111] on div "hero.moveD own press enter" at bounding box center [1313, 127] width 244 height 58
drag, startPoint x: 1315, startPoint y: 658, endPoint x: 1312, endPoint y: 651, distance: 7.0
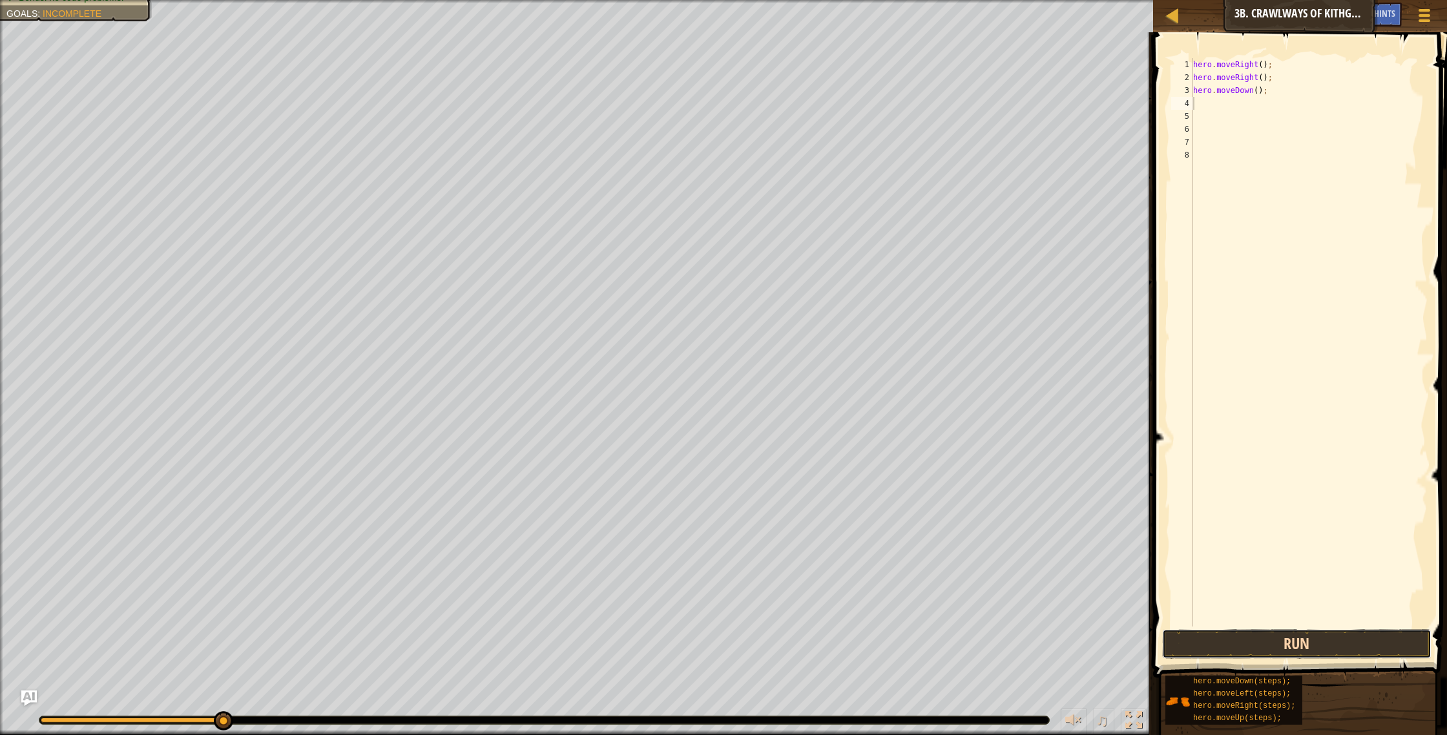
click at [1313, 656] on button "Run" at bounding box center [1297, 644] width 270 height 30
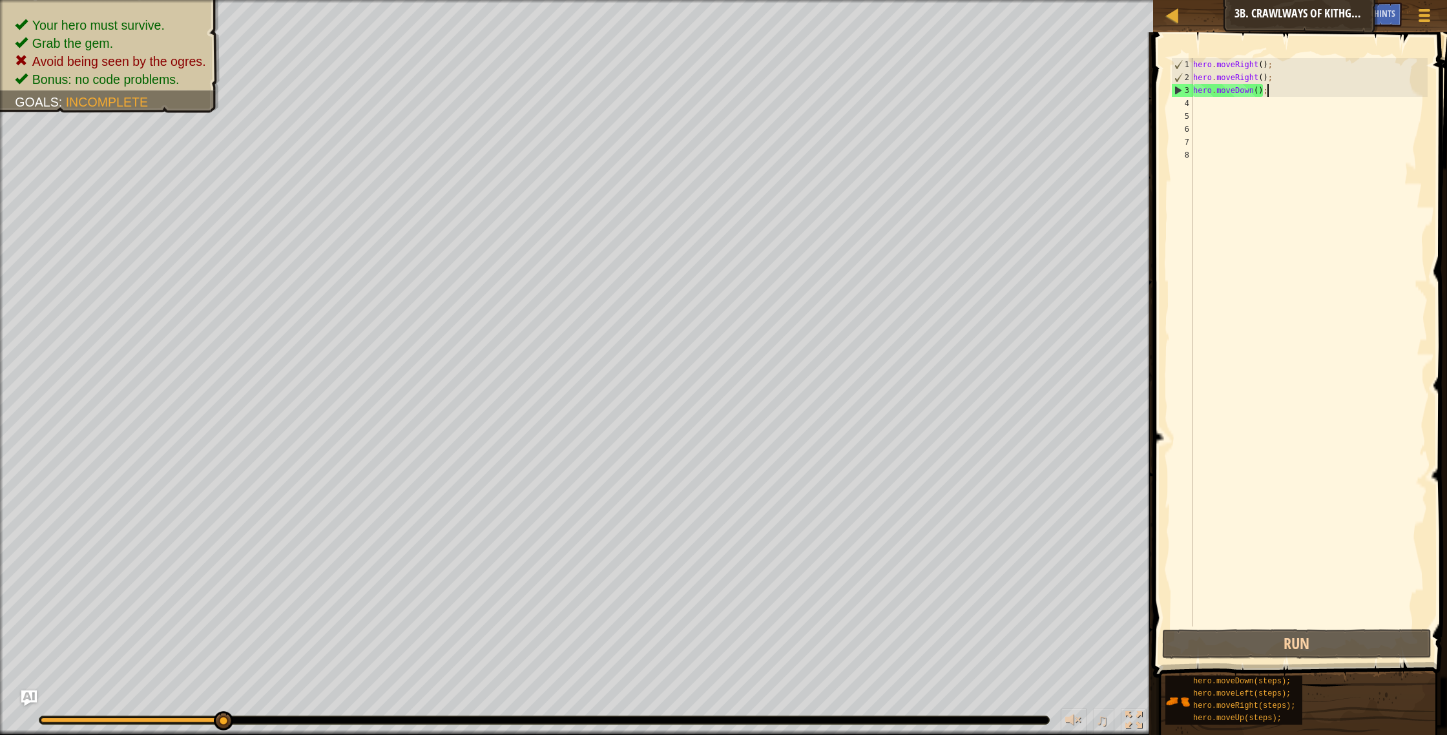
click at [1311, 91] on div "hero . moveRight ( ) ; hero . moveRight ( ) ; hero . moveDown ( ) ;" at bounding box center [1309, 355] width 237 height 594
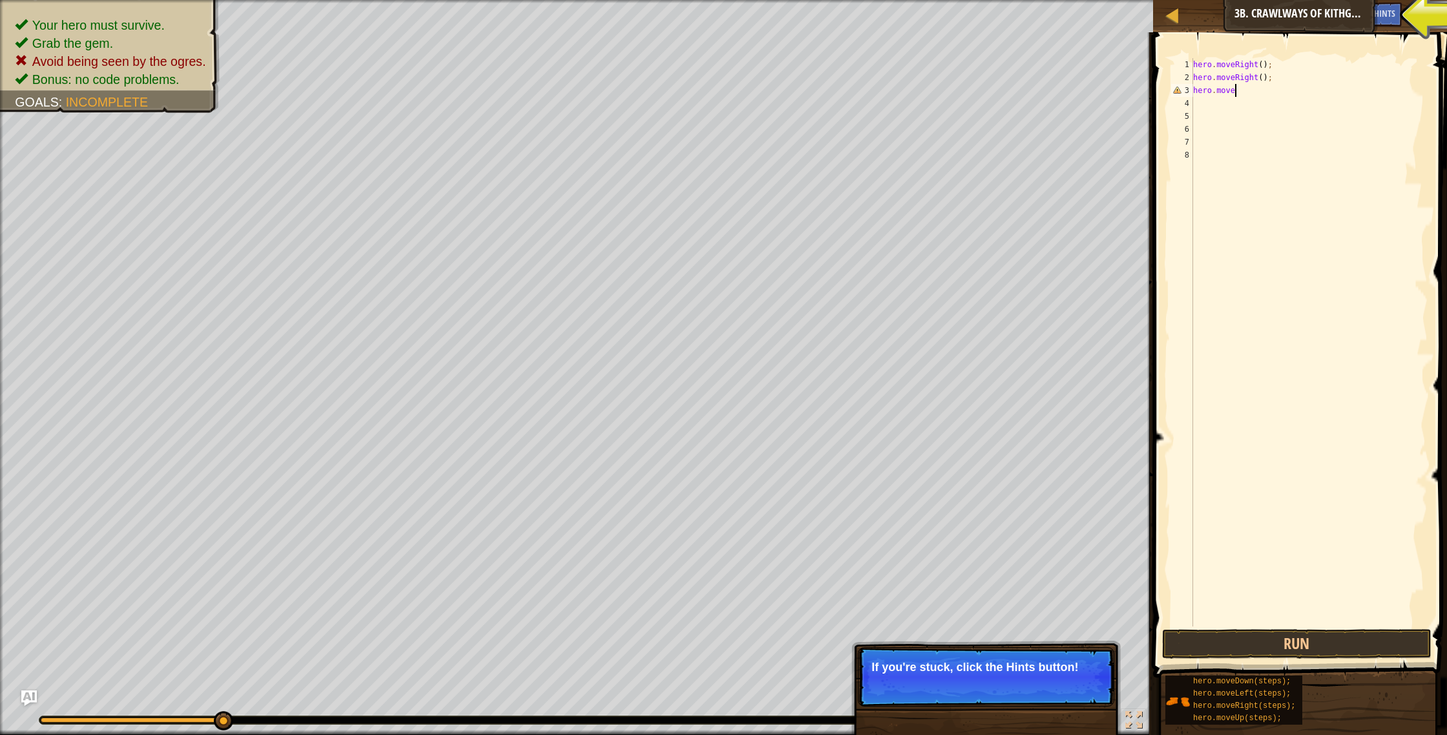
scroll to position [6, 3]
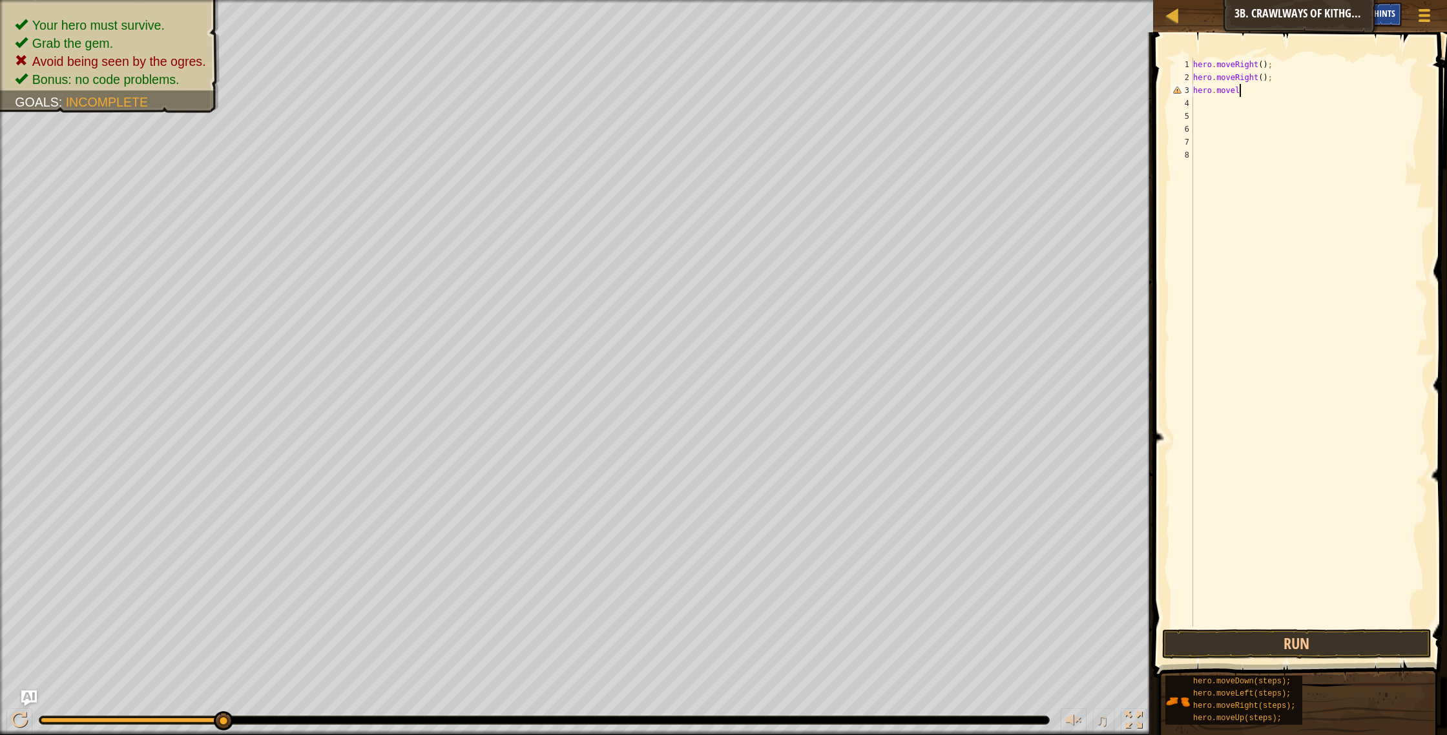
type textarea "hero.movel"
click at [1384, 19] on span "Hints" at bounding box center [1384, 13] width 21 height 12
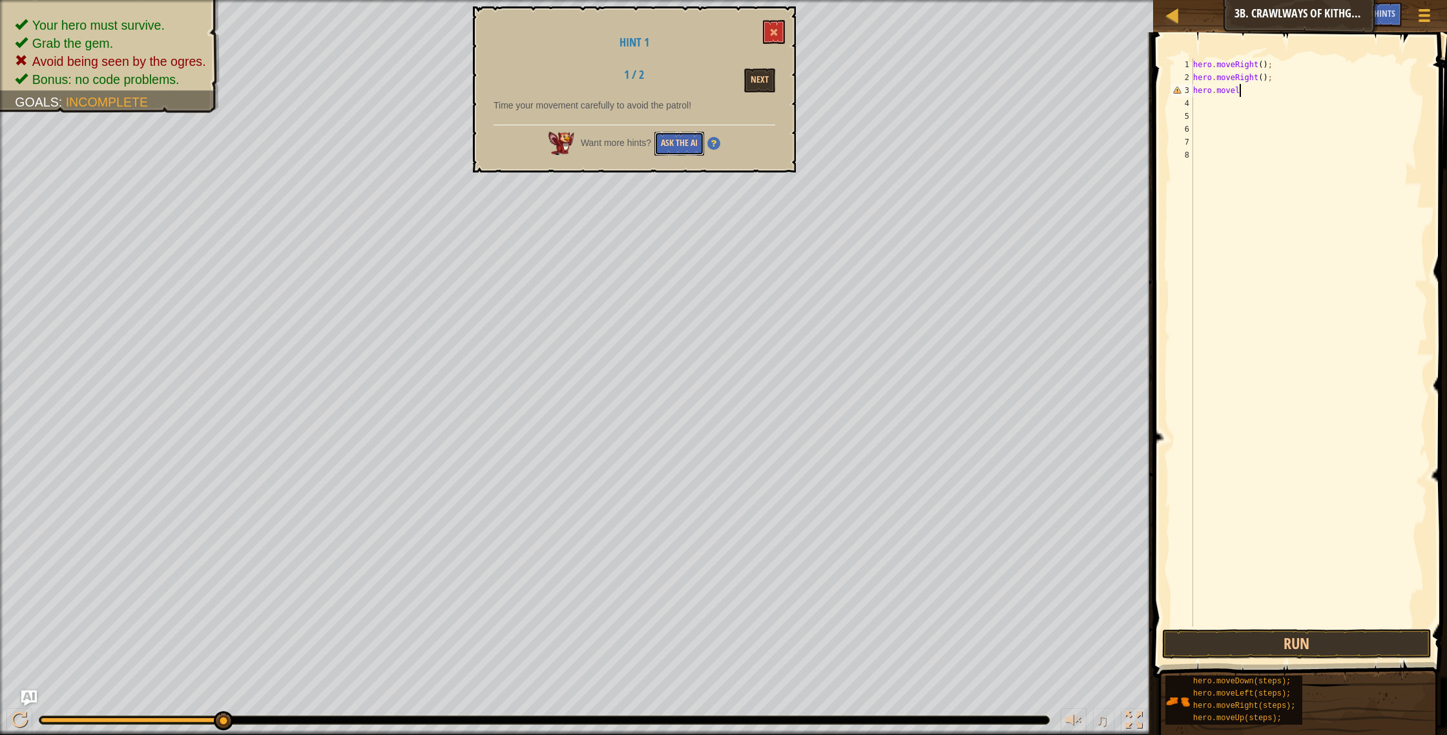
click at [694, 153] on button "Ask the AI" at bounding box center [679, 144] width 50 height 24
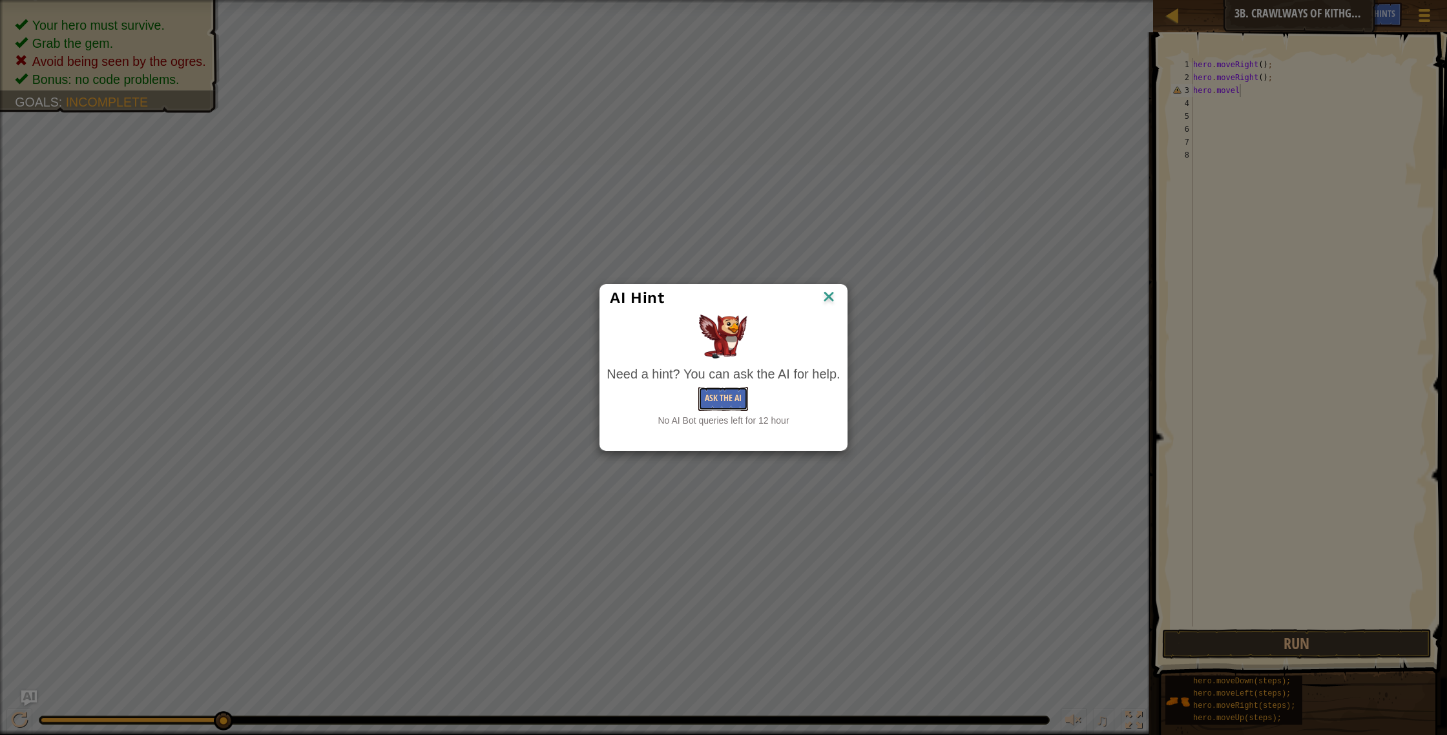
click at [734, 405] on button "Ask the AI" at bounding box center [723, 399] width 50 height 24
